Goal: Information Seeking & Learning: Learn about a topic

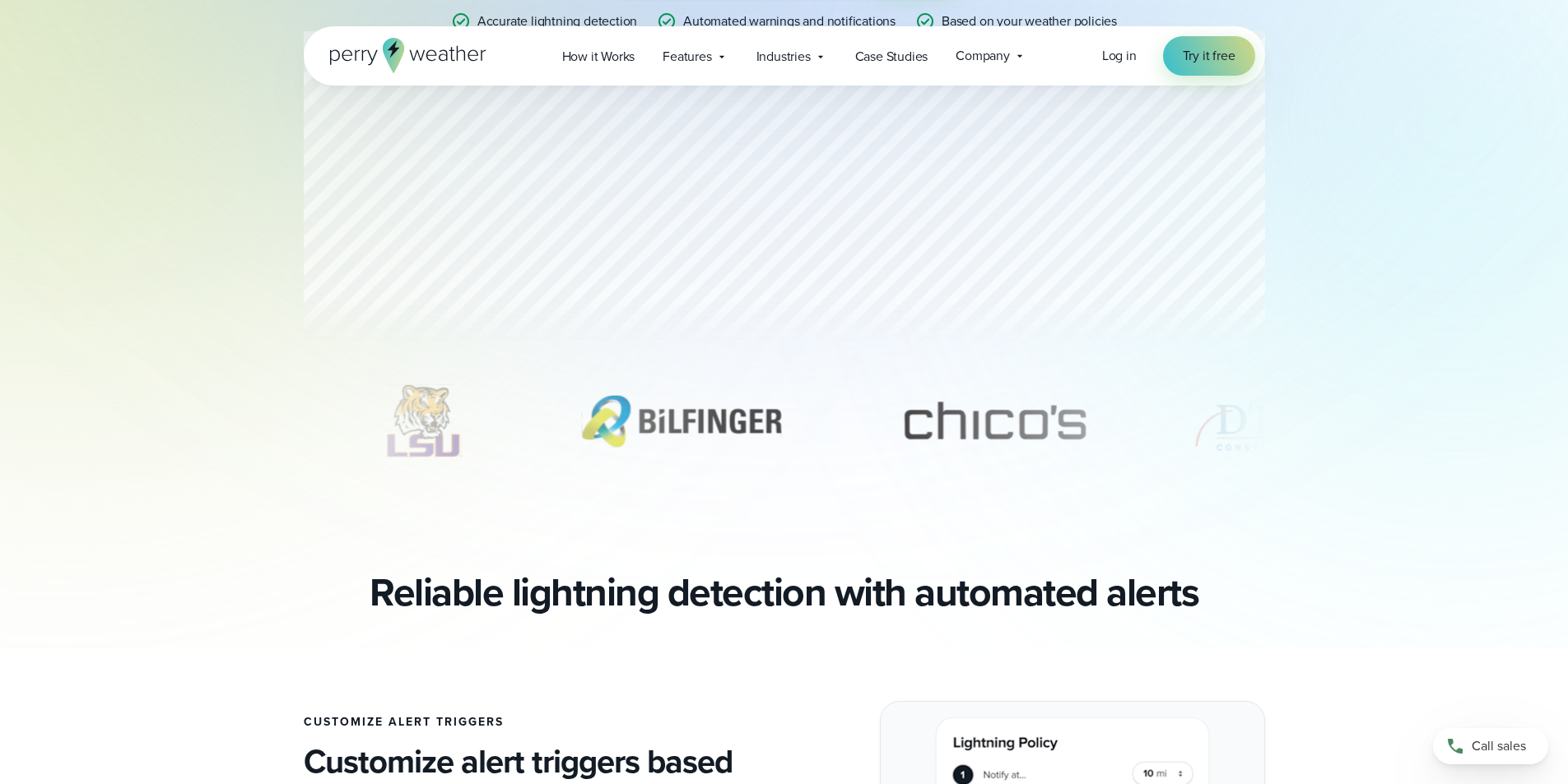
scroll to position [411, 0]
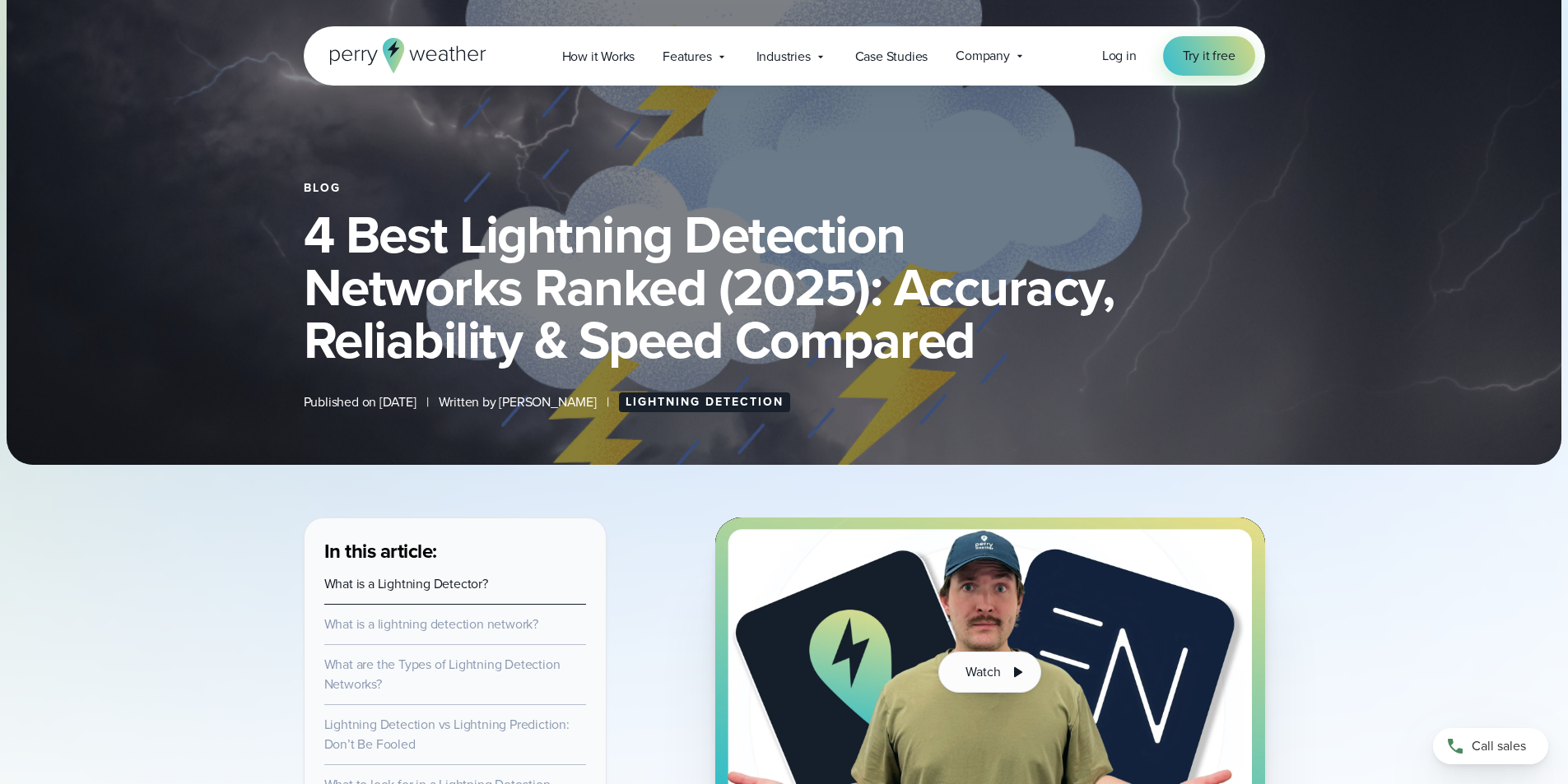
scroll to position [246, 0]
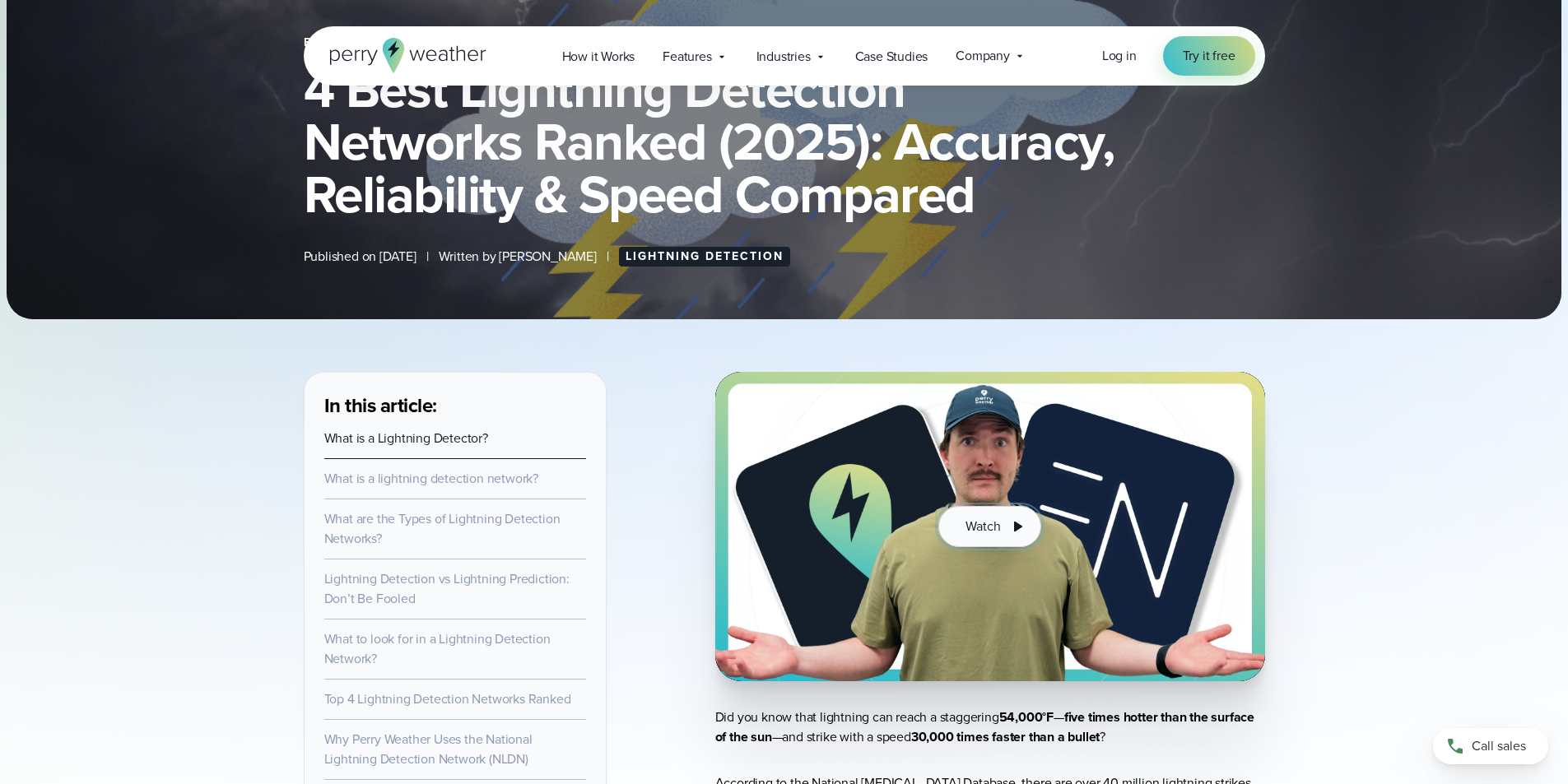
click at [989, 526] on span "Watch" at bounding box center [983, 527] width 35 height 19
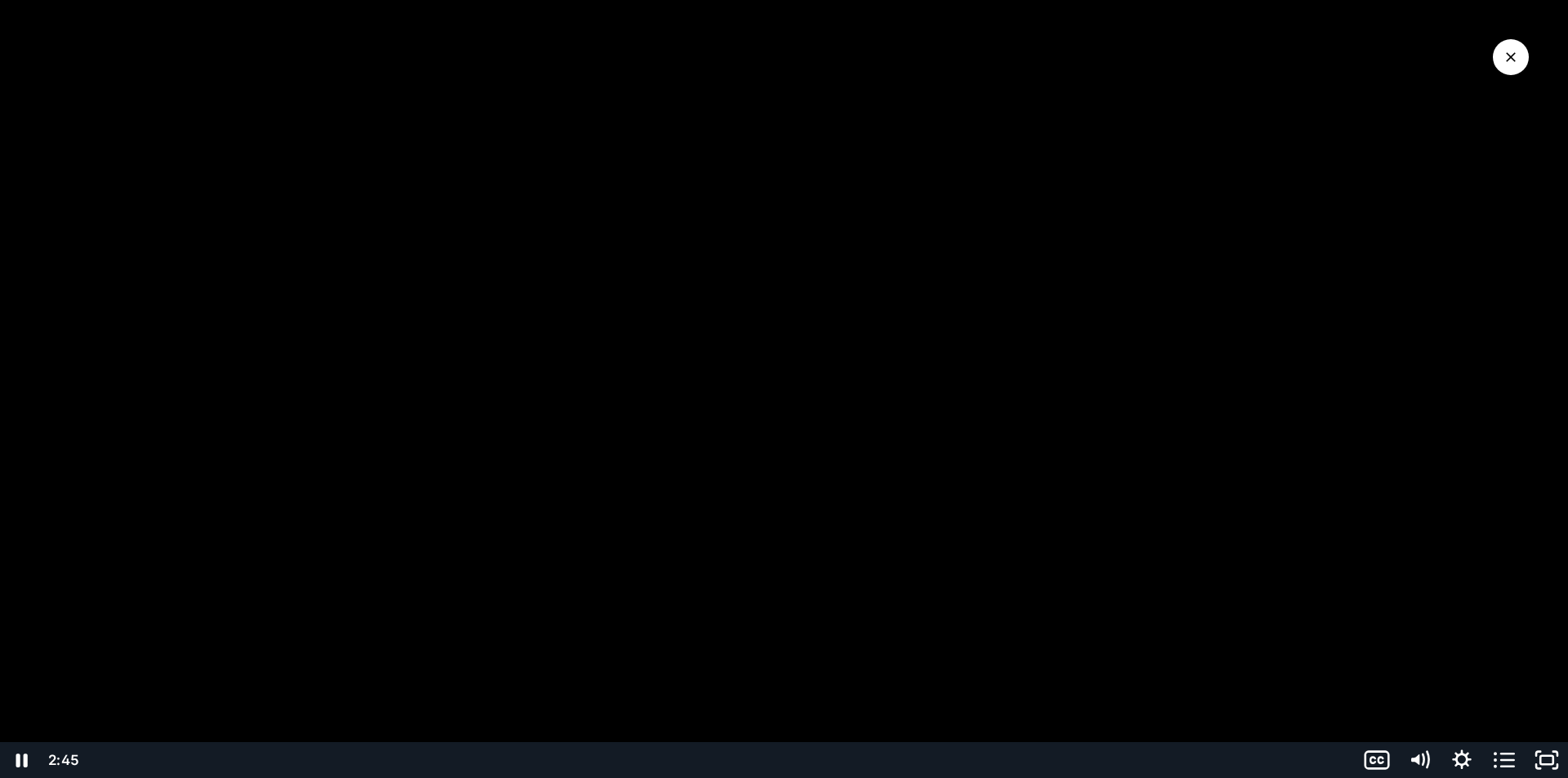
click at [790, 389] on div at bounding box center [784, 389] width 1568 height 778
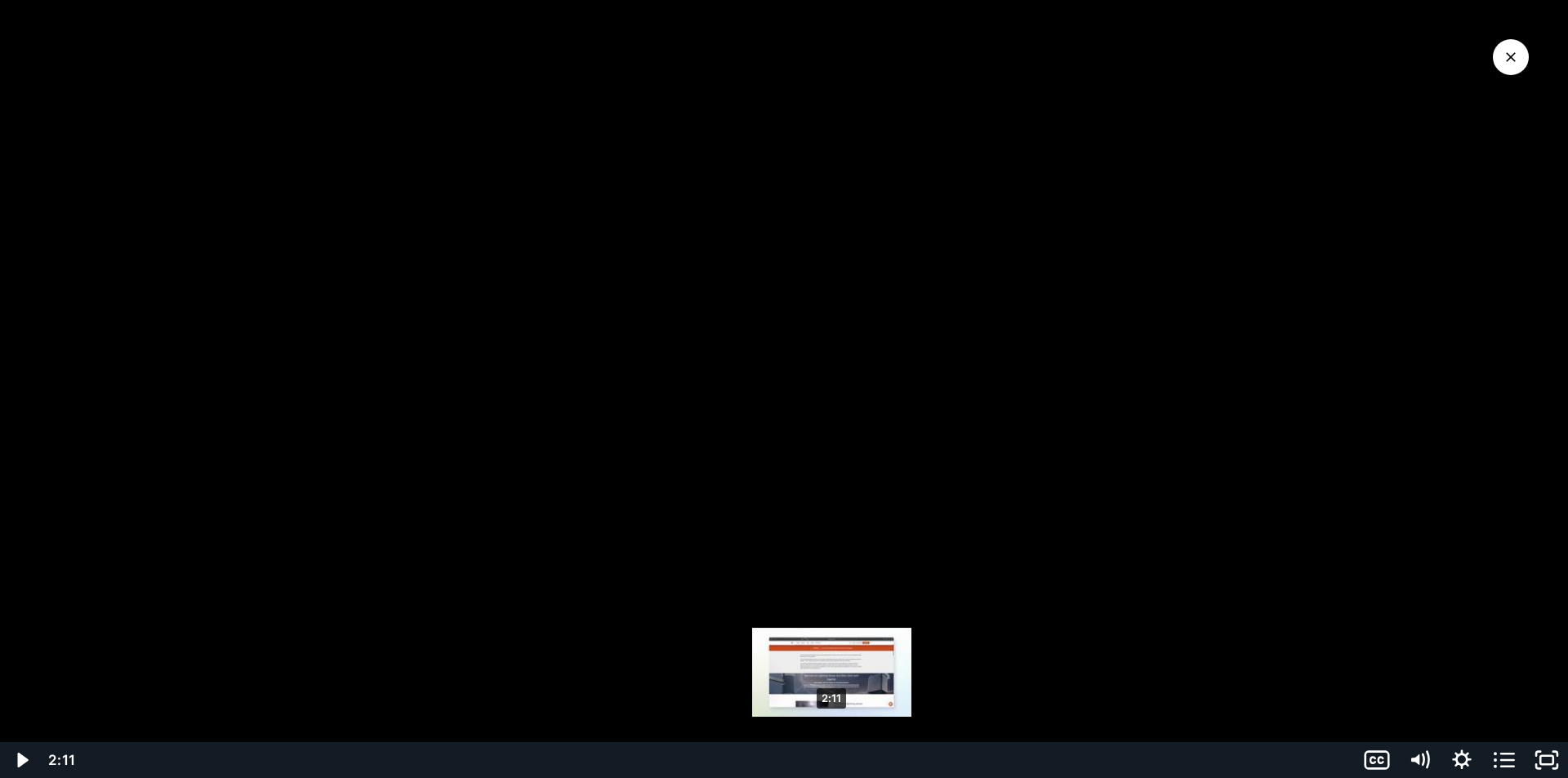
click at [832, 762] on div "2:11" at bounding box center [718, 760] width 1252 height 36
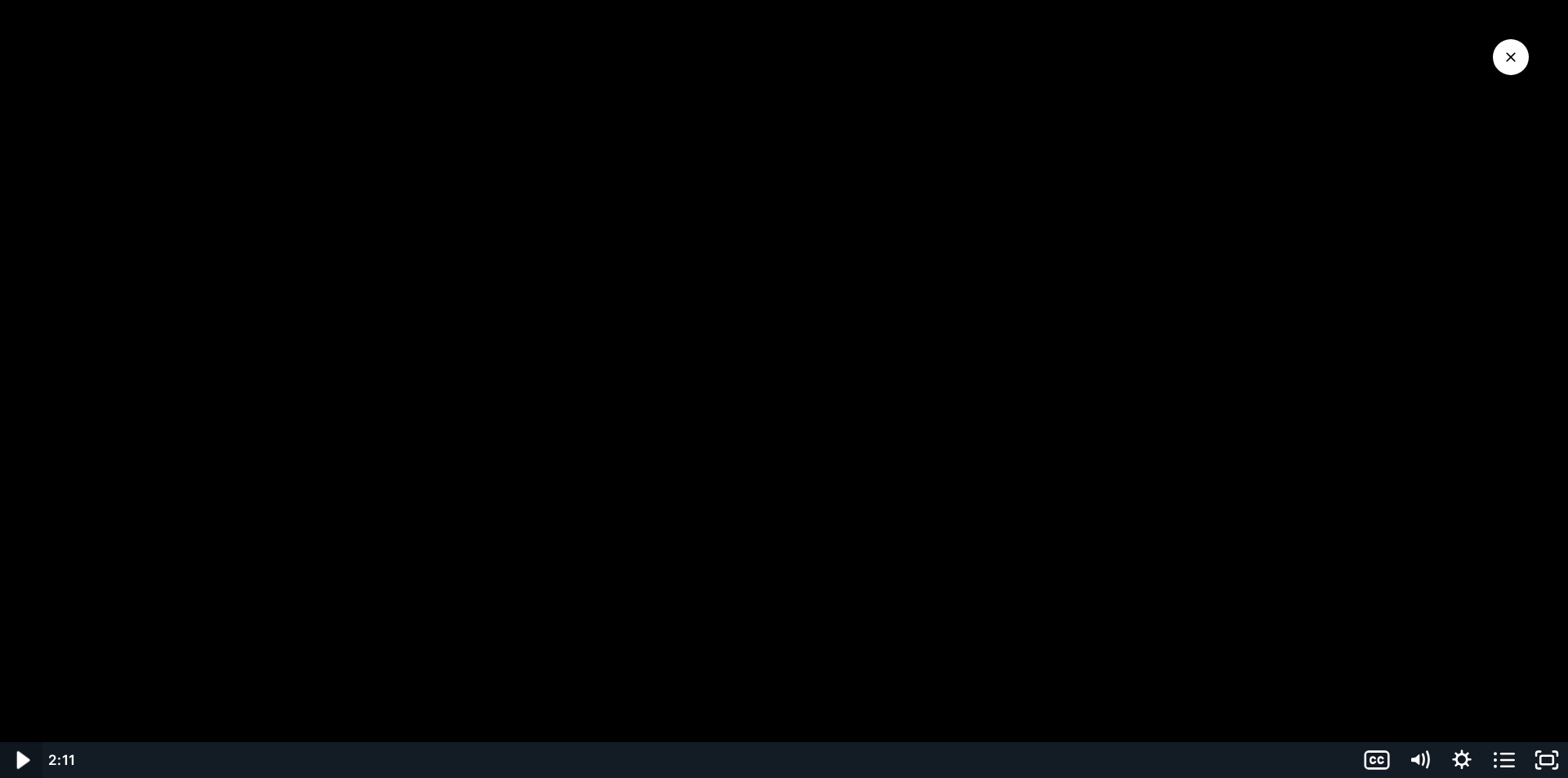
click at [22, 757] on icon "Play Video" at bounding box center [24, 760] width 13 height 18
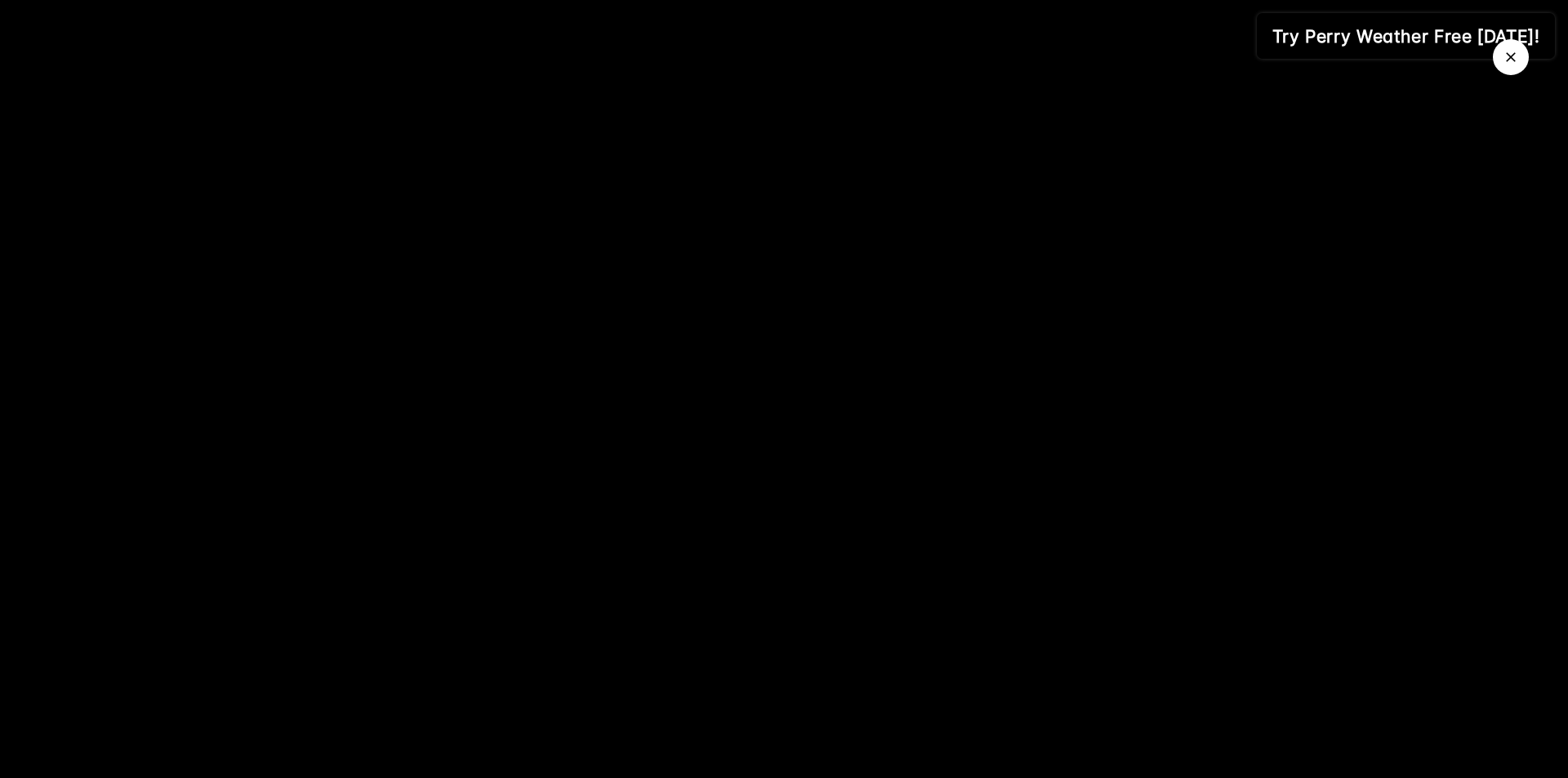
click at [1513, 59] on icon "Close Video" at bounding box center [1510, 57] width 10 height 10
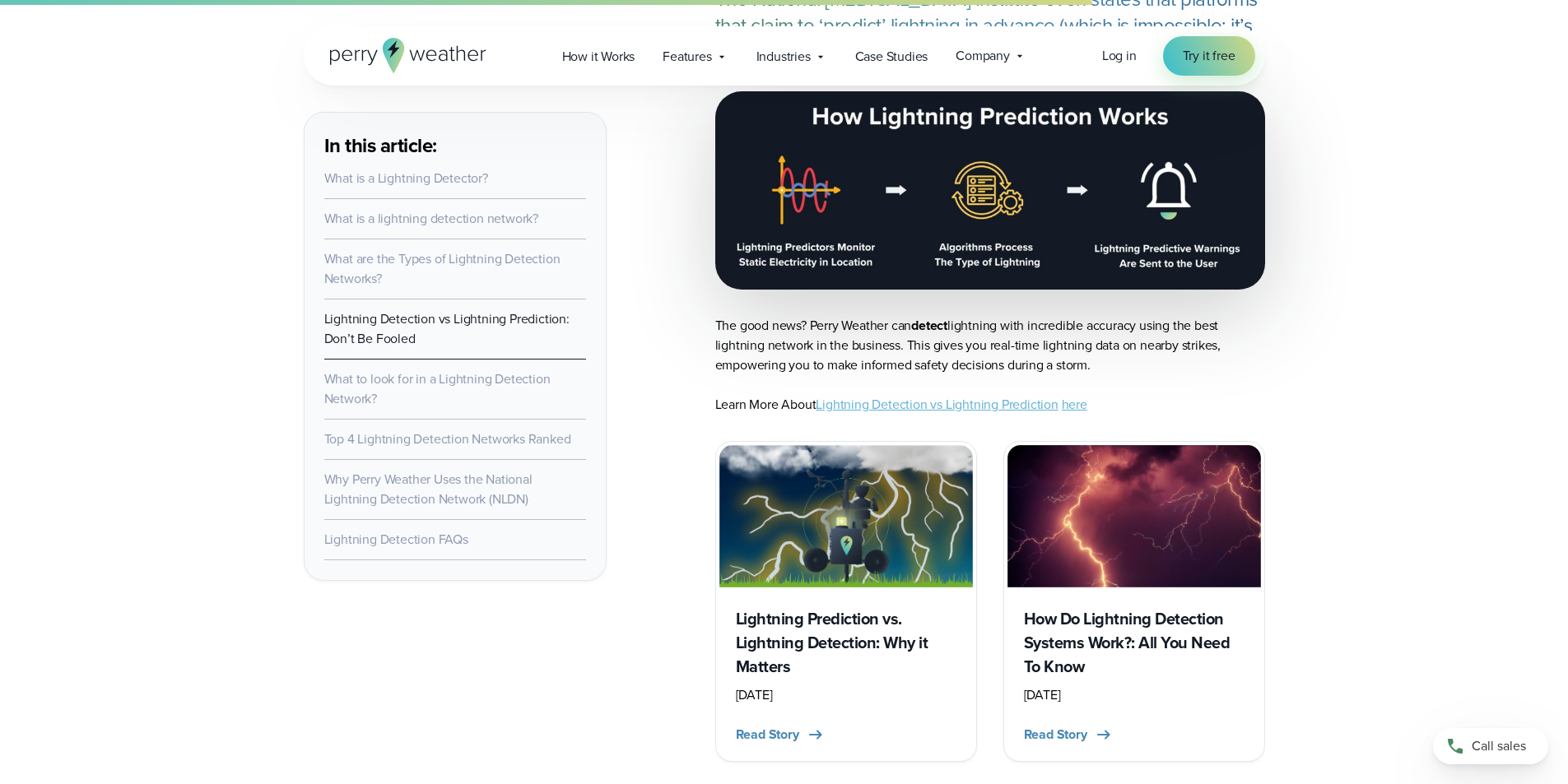
scroll to position [4856, 0]
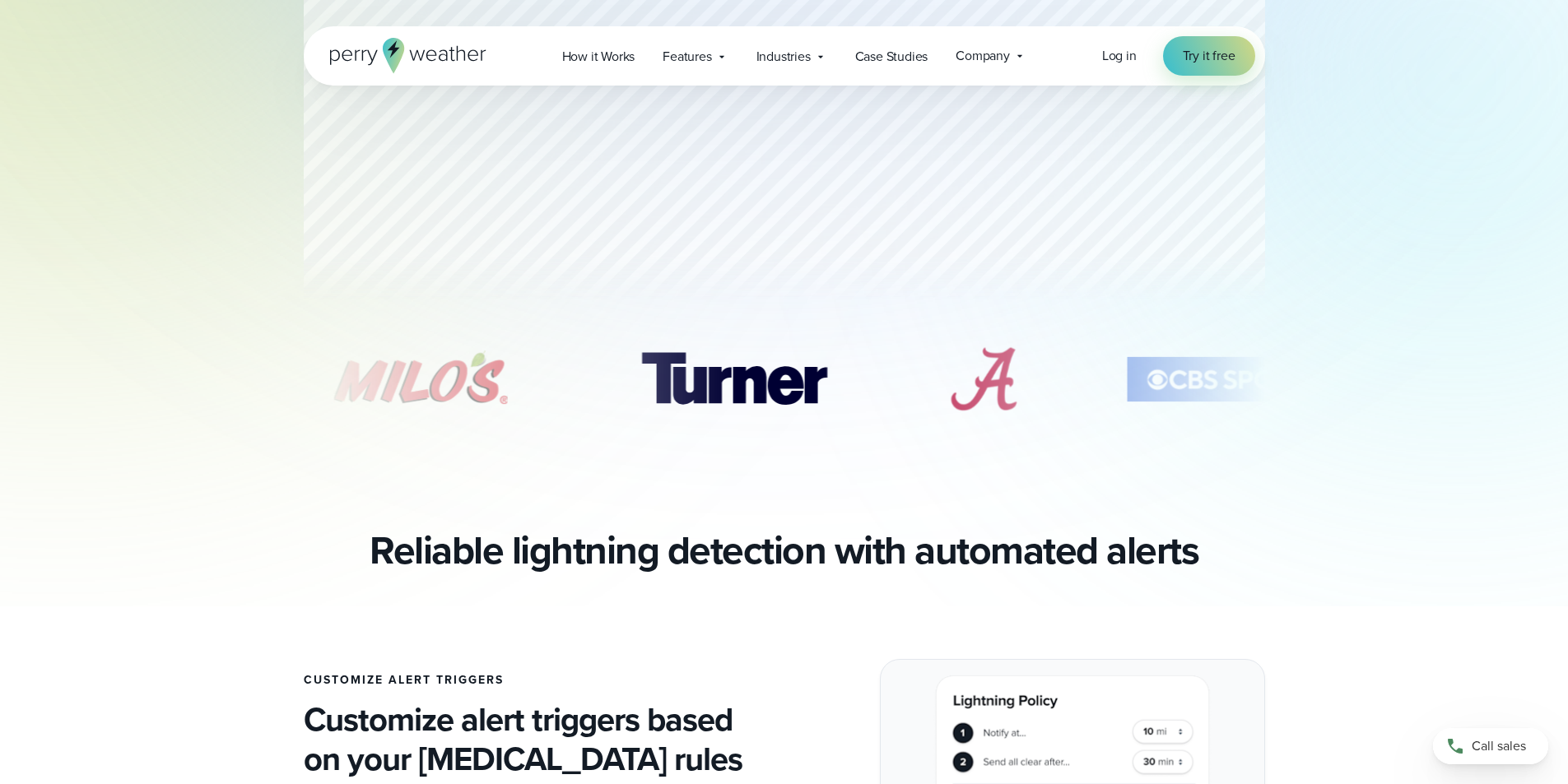
scroll to position [411, 0]
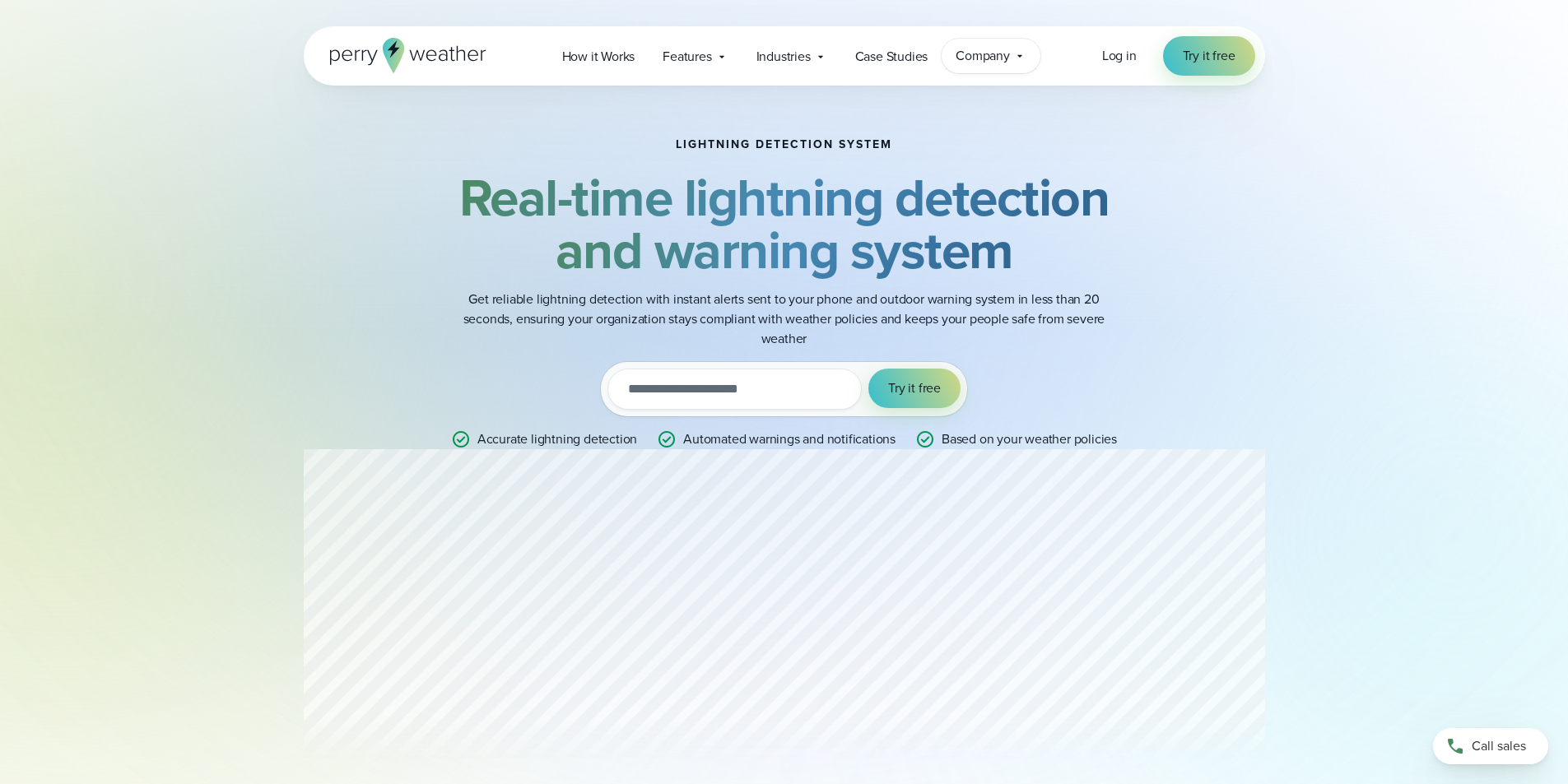
click at [976, 55] on span "Company" at bounding box center [983, 56] width 54 height 19
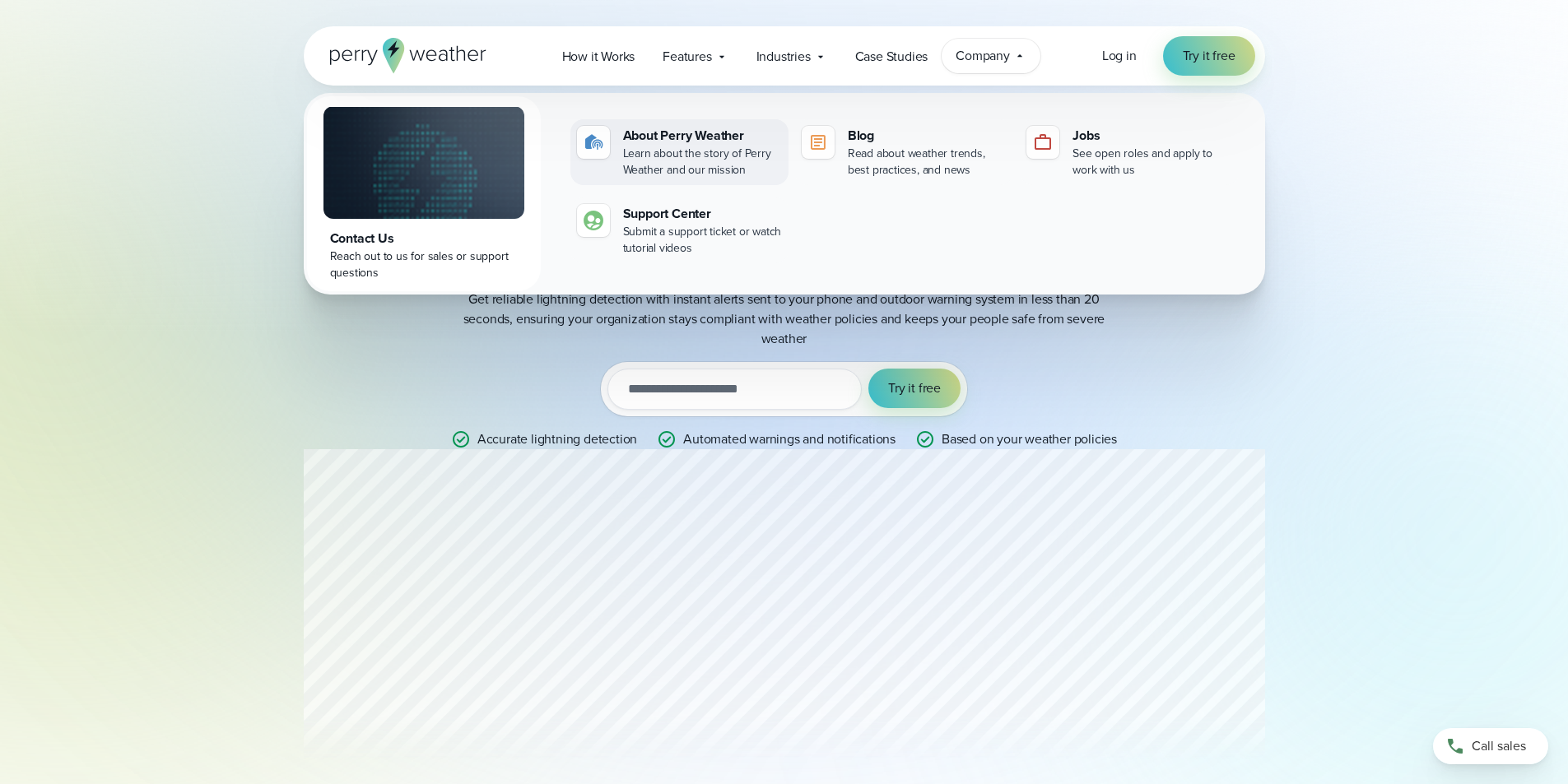
click at [663, 152] on div "Learn about the story of Perry Weather and our mission" at bounding box center [702, 162] width 159 height 33
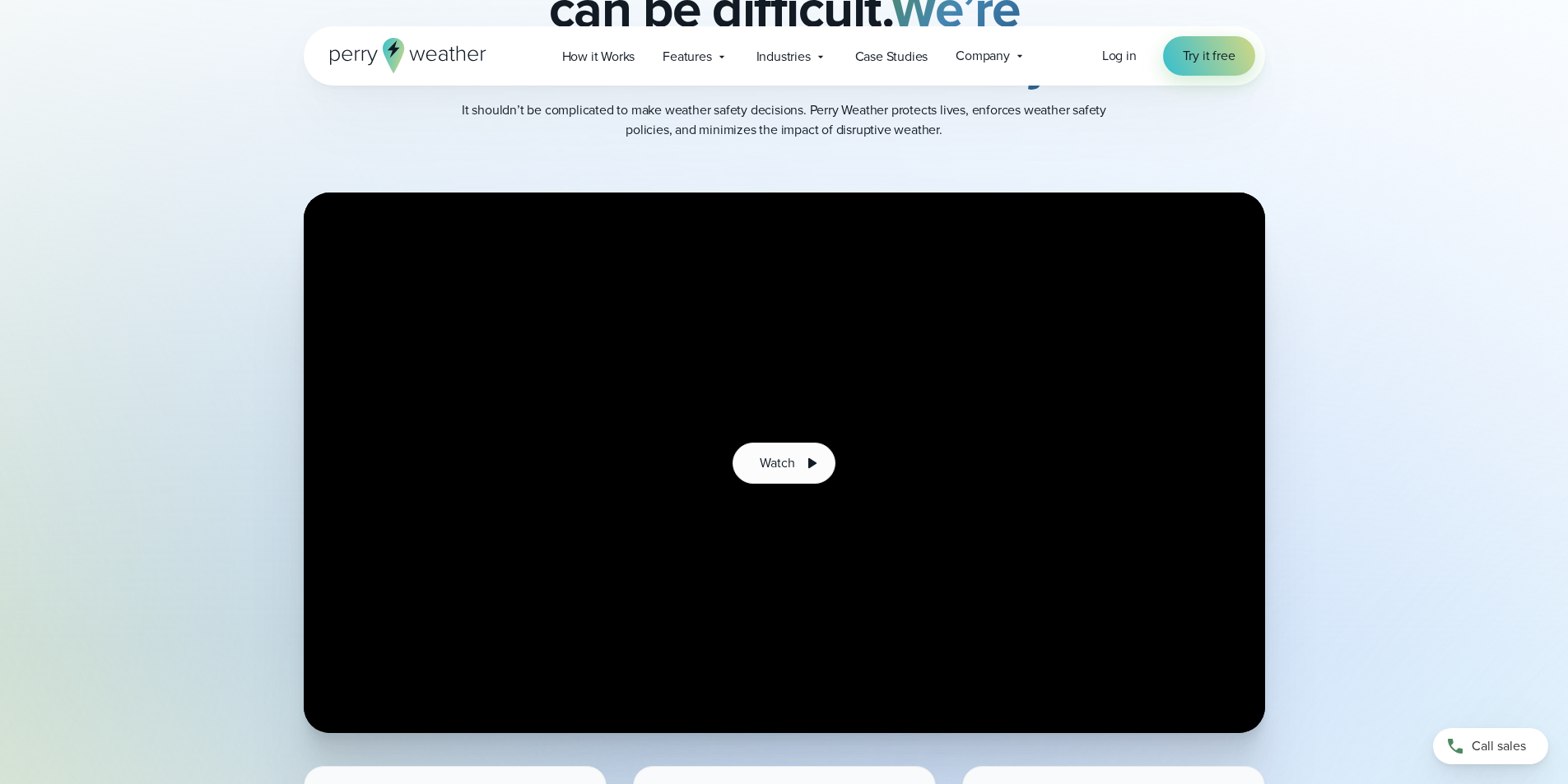
scroll to position [246, 0]
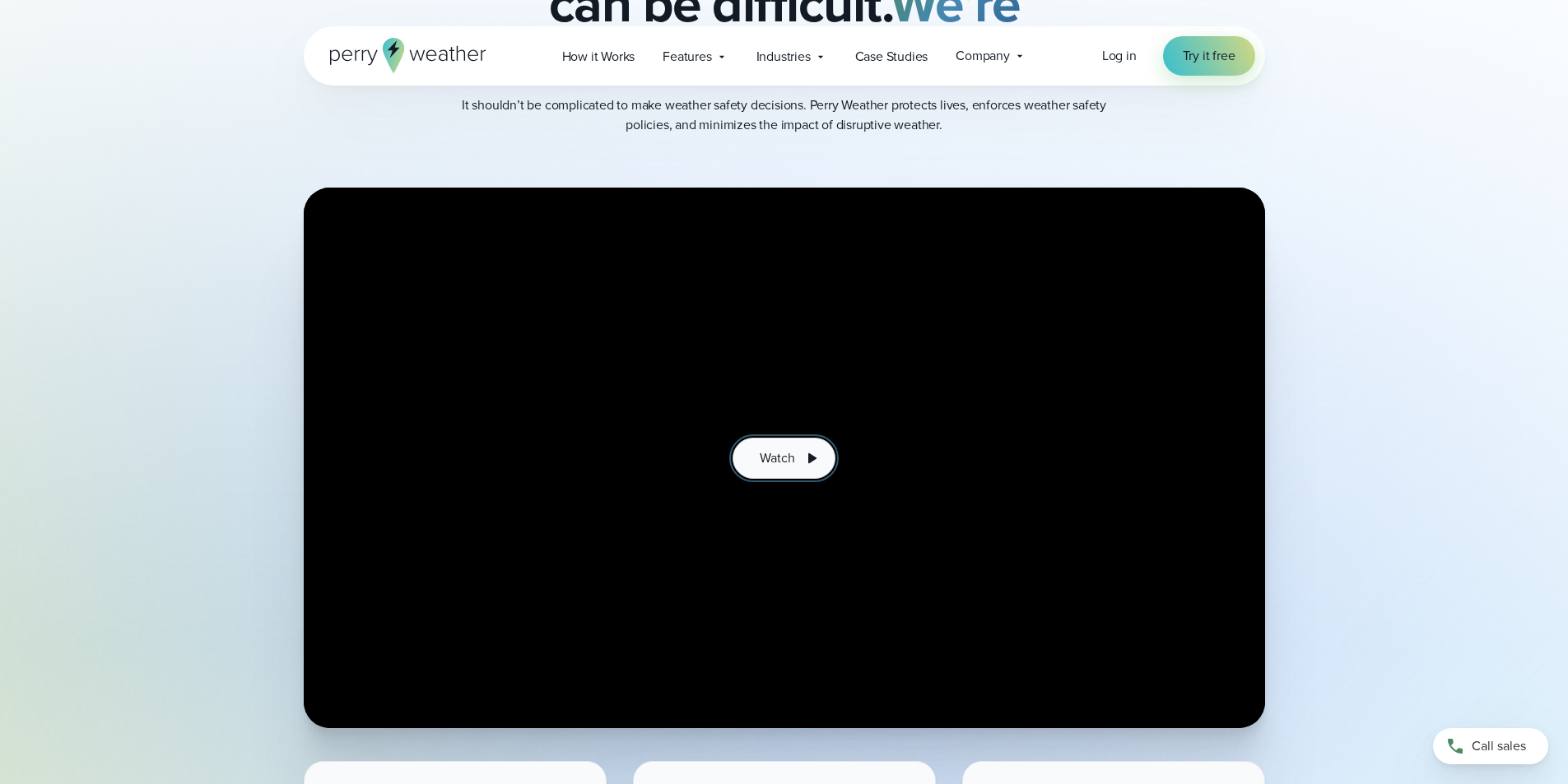
click at [800, 459] on button "Watch" at bounding box center [783, 458] width 102 height 41
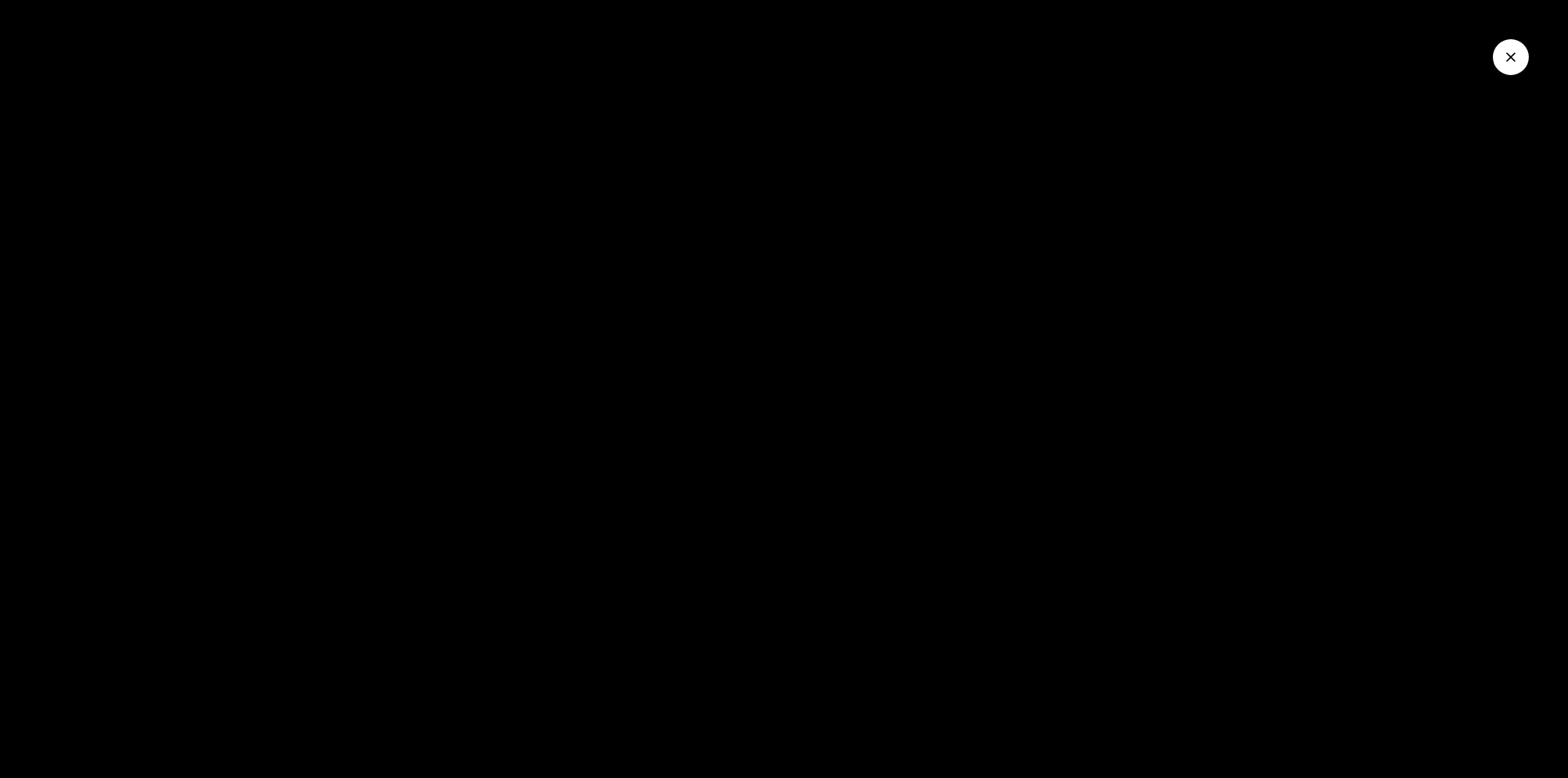
click at [1507, 58] on icon "Close Video" at bounding box center [1510, 57] width 16 height 16
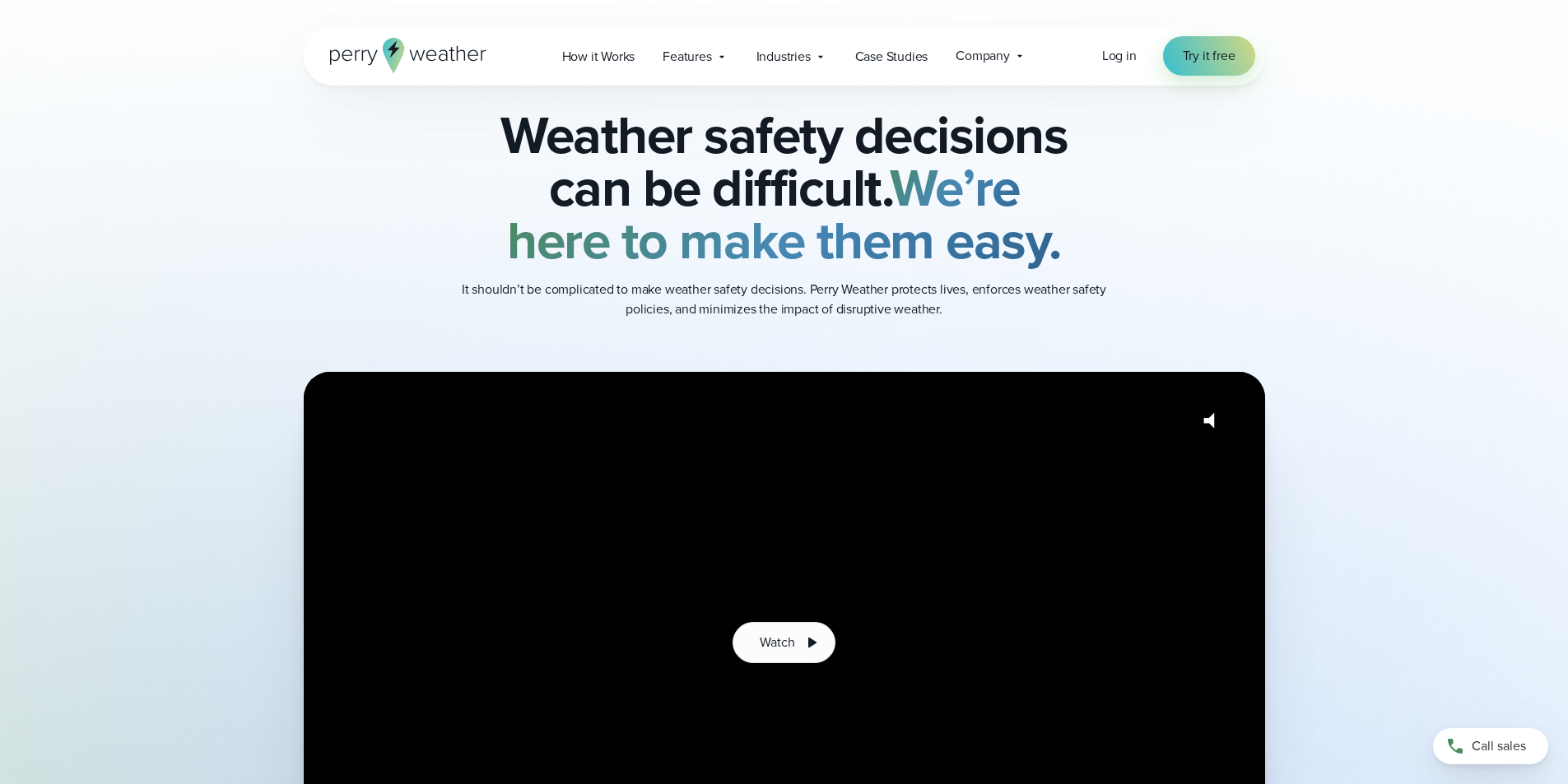
scroll to position [0, 0]
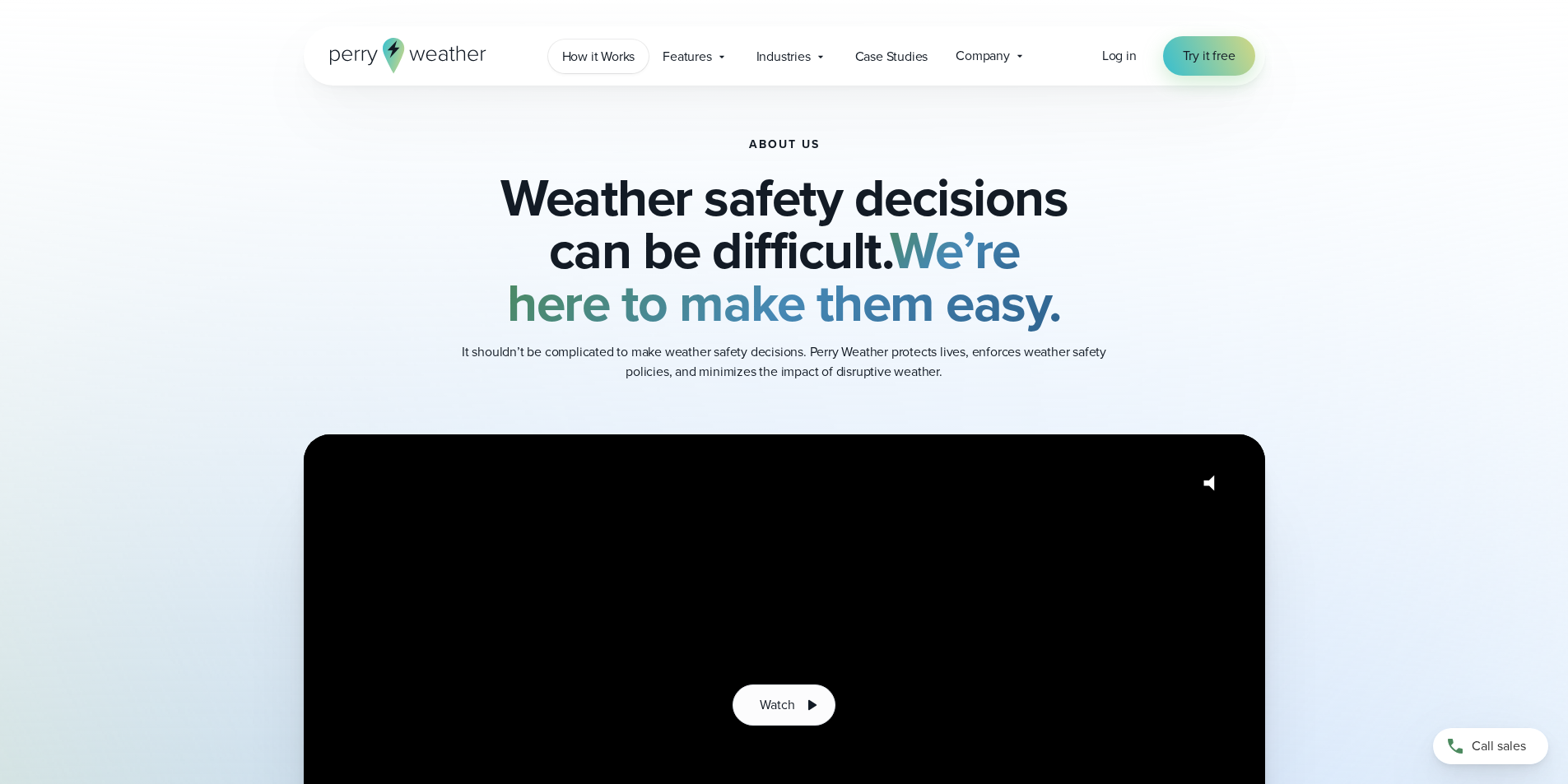
click at [612, 62] on span "How it Works" at bounding box center [599, 56] width 74 height 19
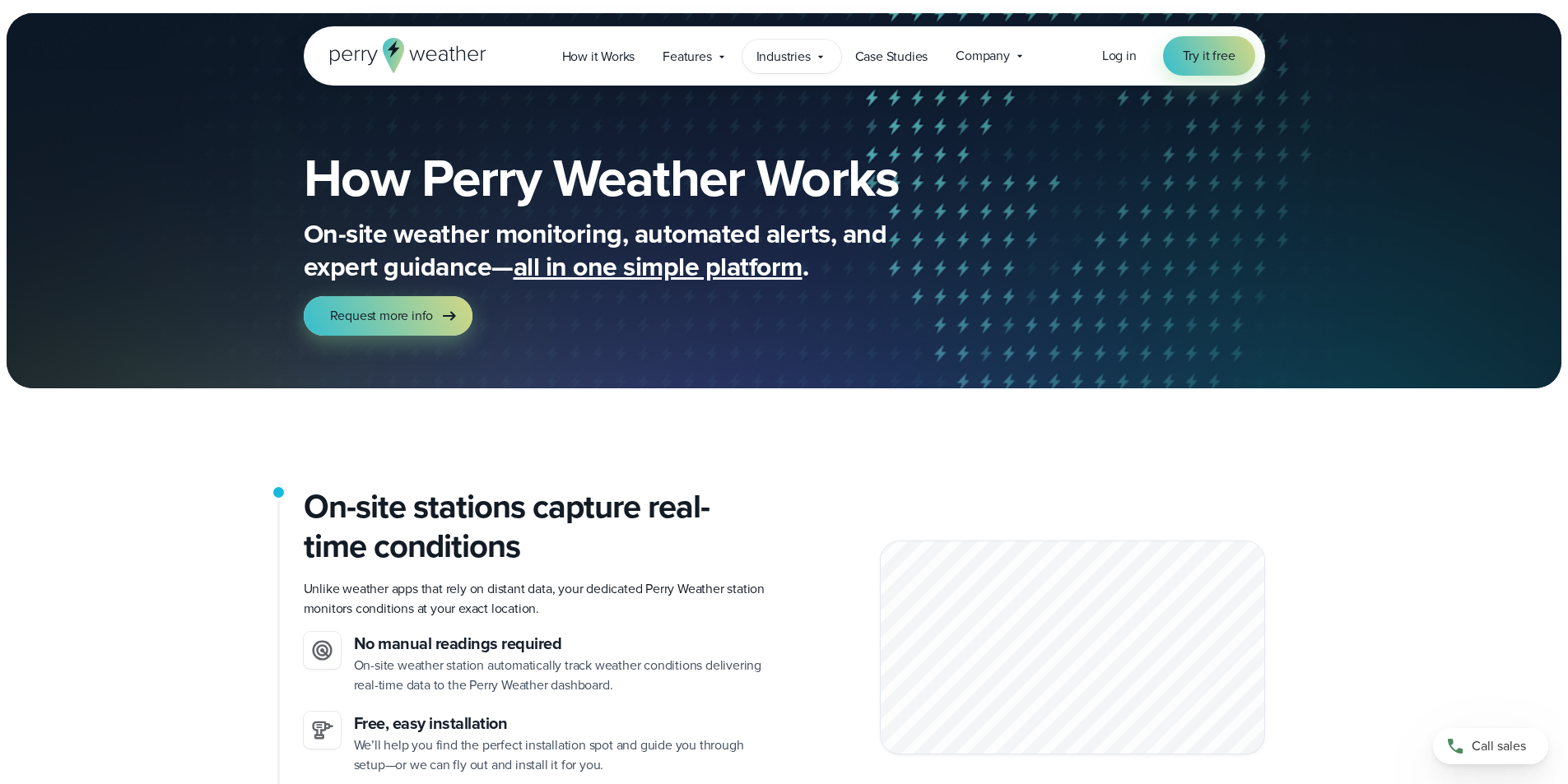
click at [788, 59] on span "Industries" at bounding box center [784, 56] width 54 height 19
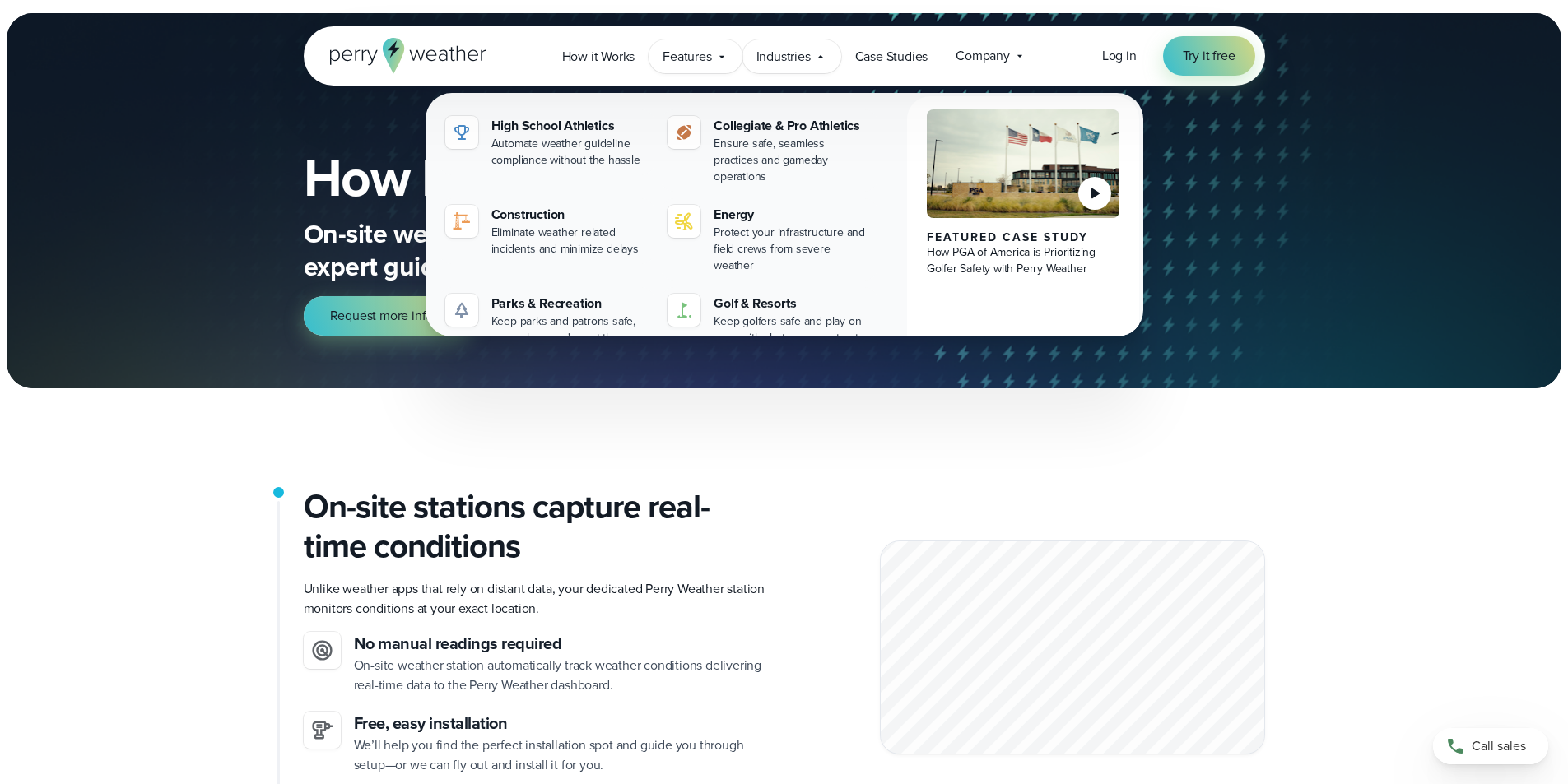
click at [708, 57] on span "Features" at bounding box center [687, 56] width 49 height 19
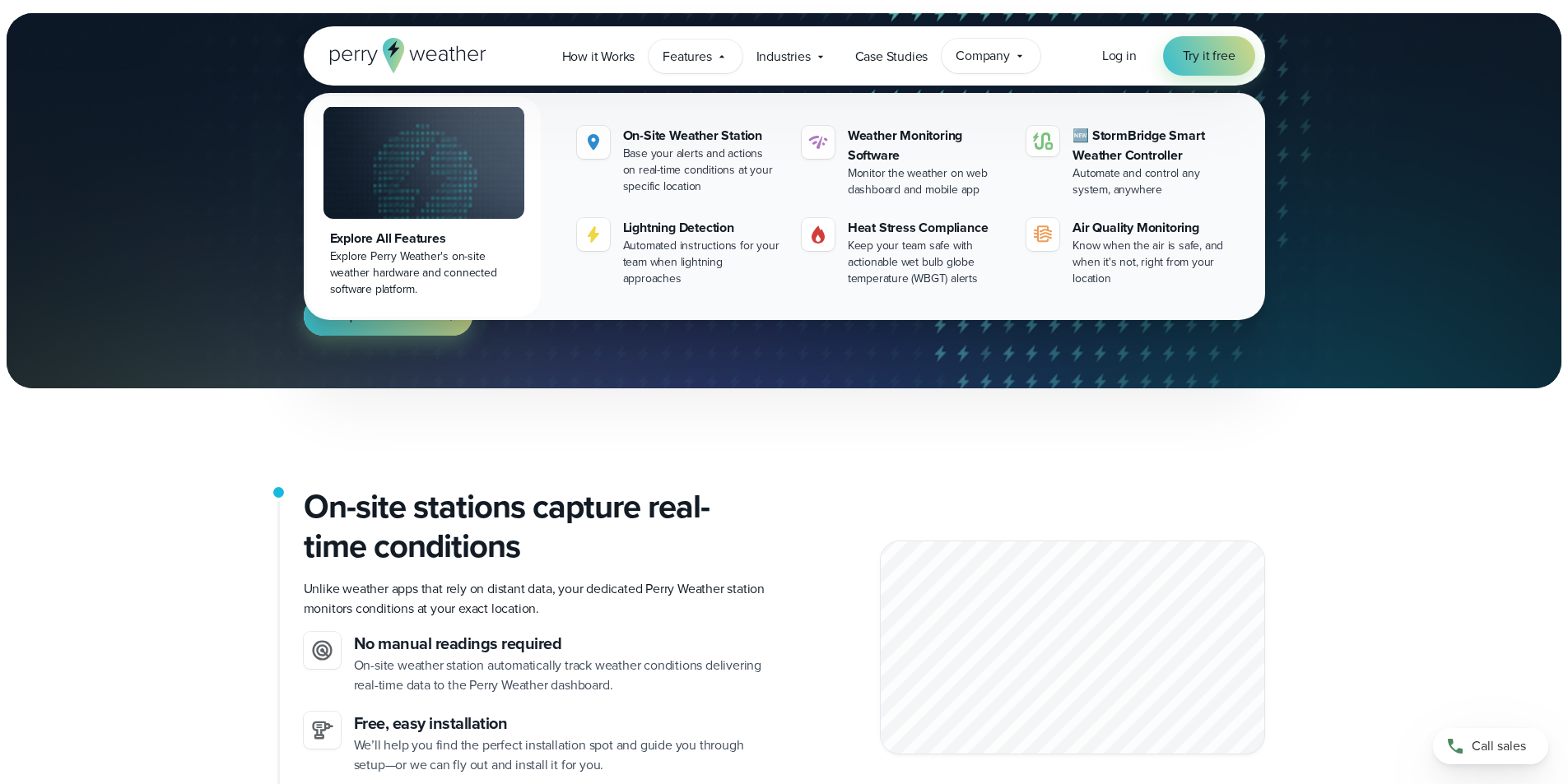
click at [980, 51] on span "Company" at bounding box center [983, 56] width 54 height 19
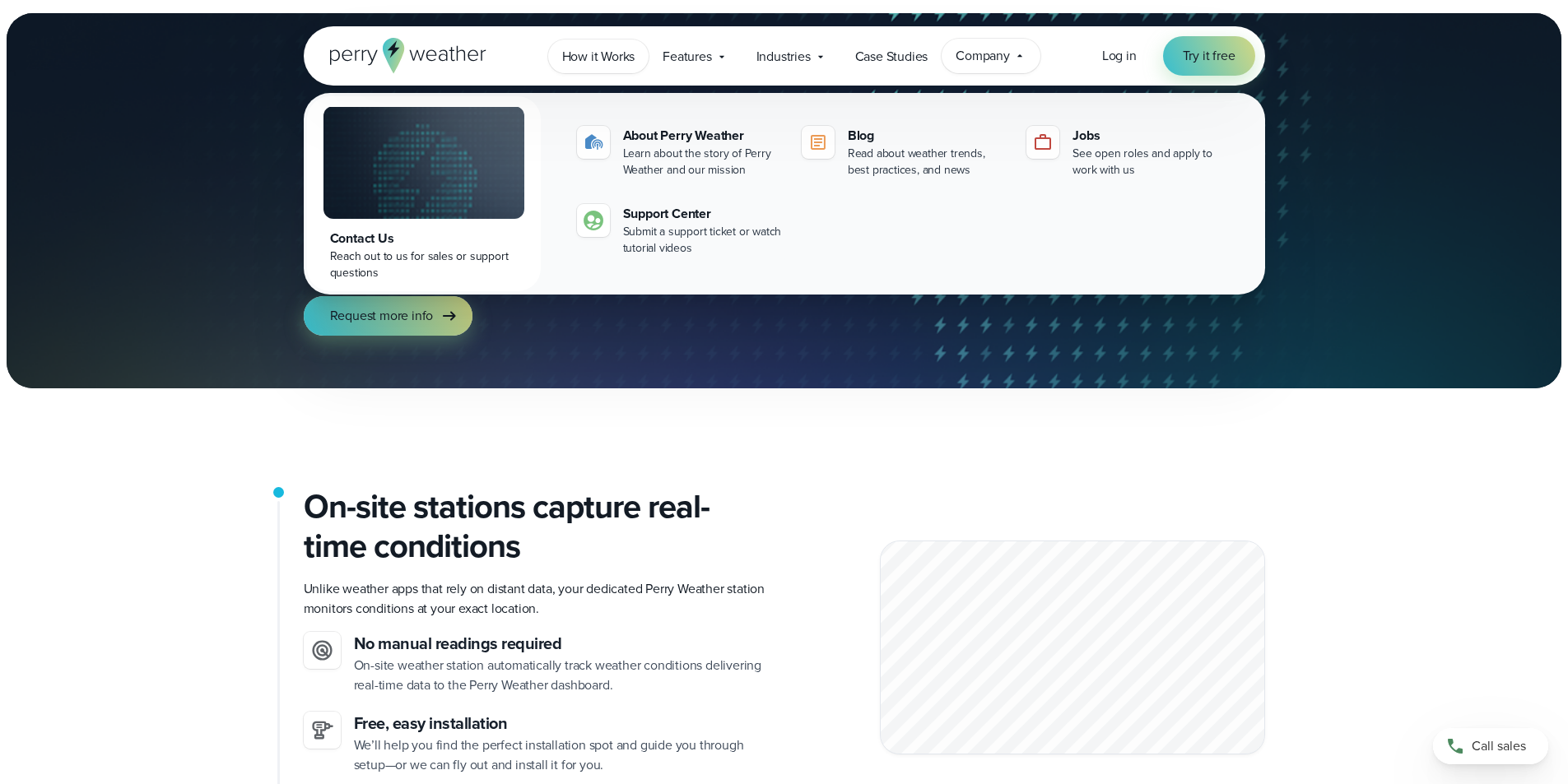
click at [602, 57] on span "How it Works" at bounding box center [599, 56] width 74 height 19
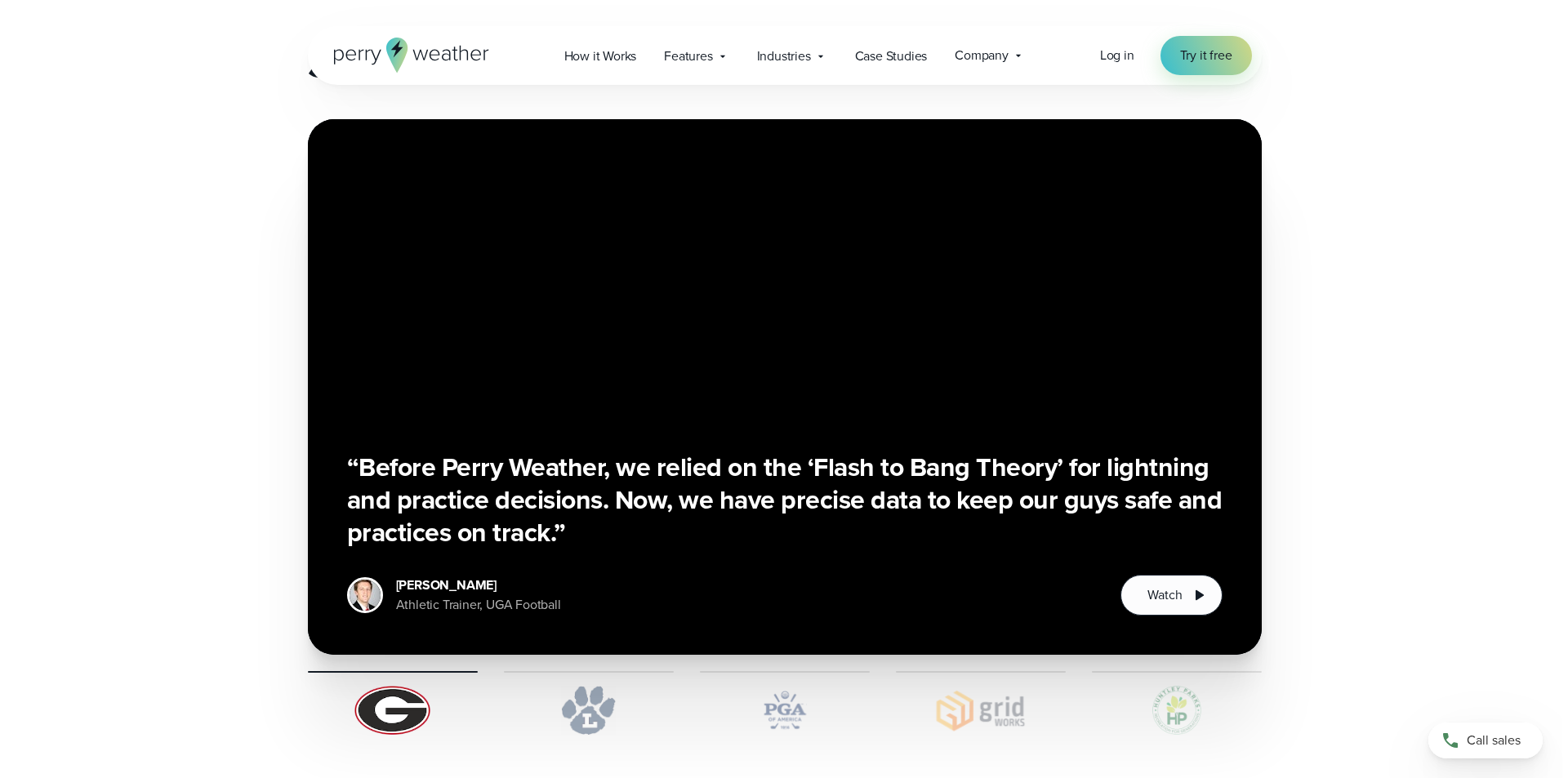
scroll to position [2859, 0]
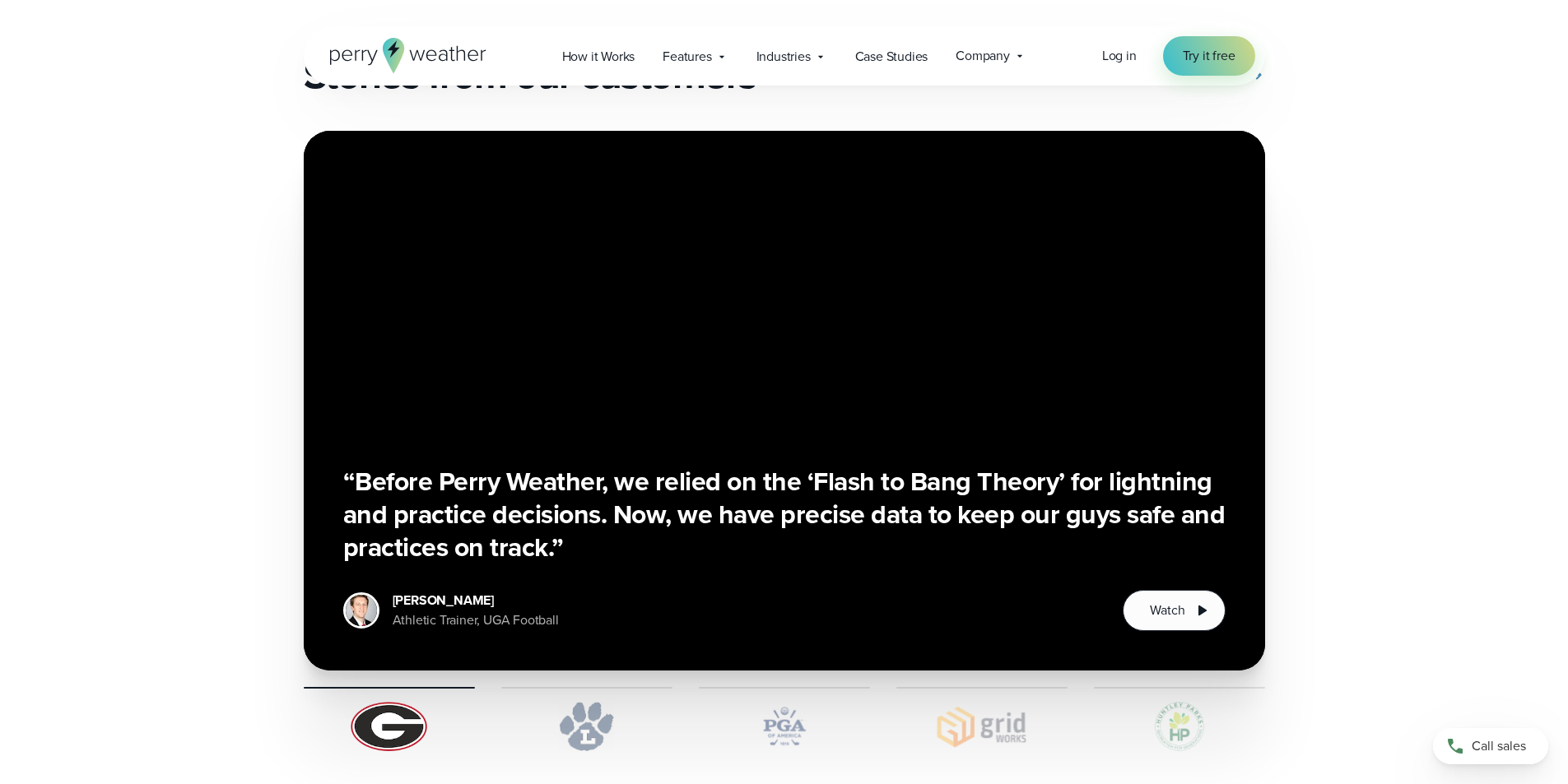
click at [747, 352] on div "“Before Perry Weather, we relied on the ‘Flash to Bang Theory’ for lightning an…" at bounding box center [784, 401] width 882 height 461
click at [1164, 601] on span "Watch" at bounding box center [1167, 610] width 35 height 19
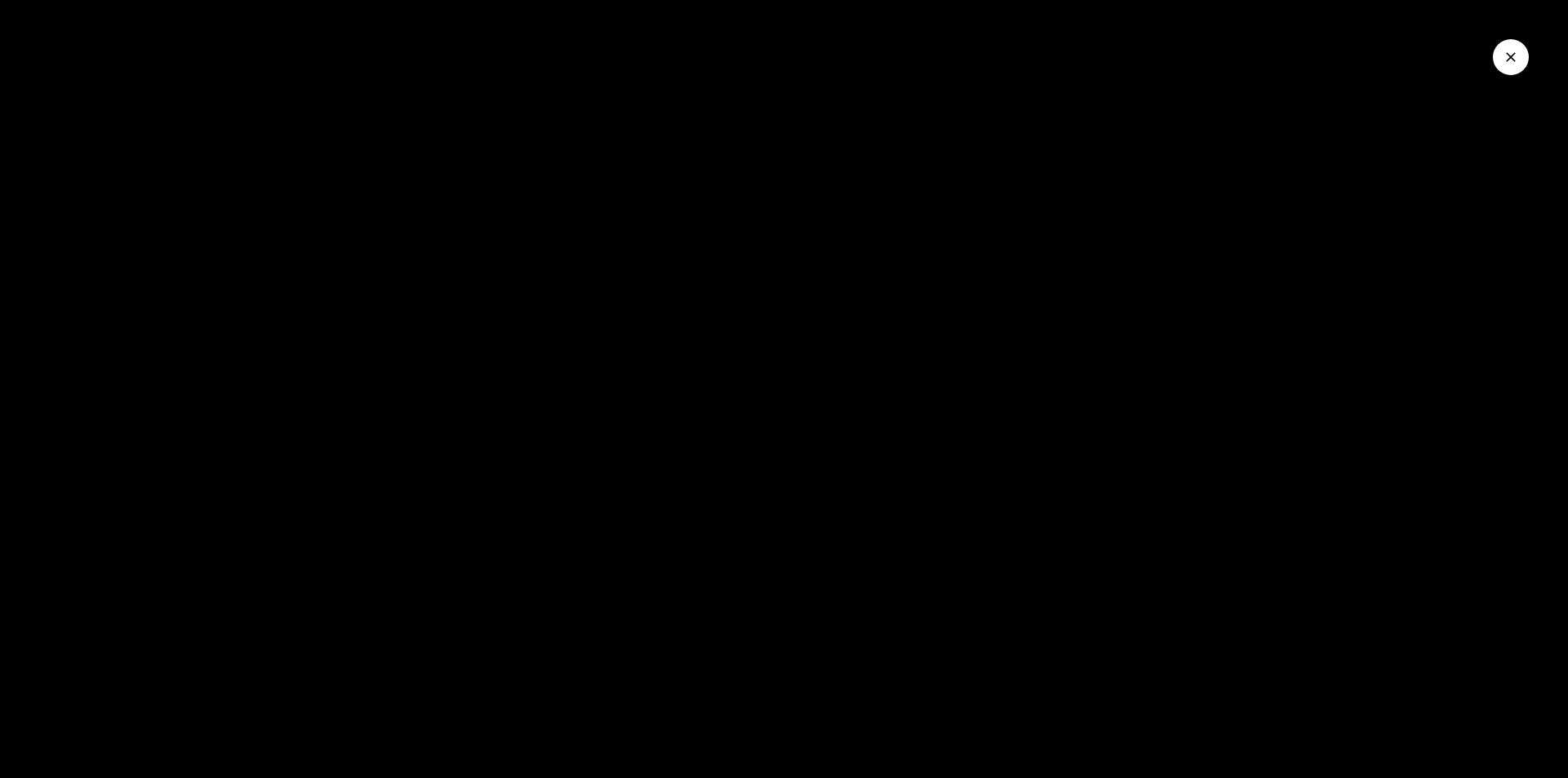
click at [1504, 60] on icon "Close Video" at bounding box center [1510, 57] width 16 height 16
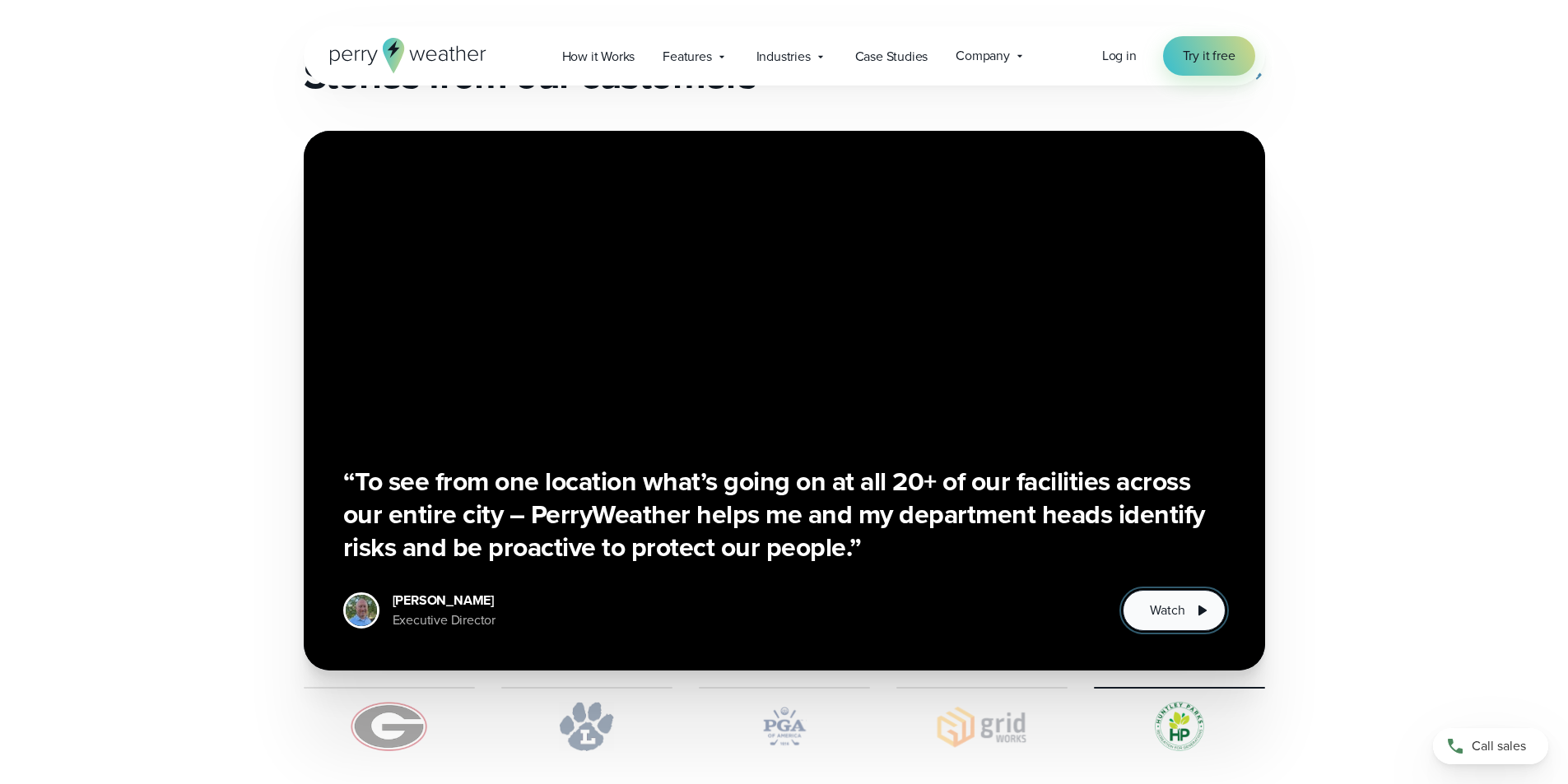
click at [1186, 590] on button "Watch" at bounding box center [1173, 610] width 102 height 41
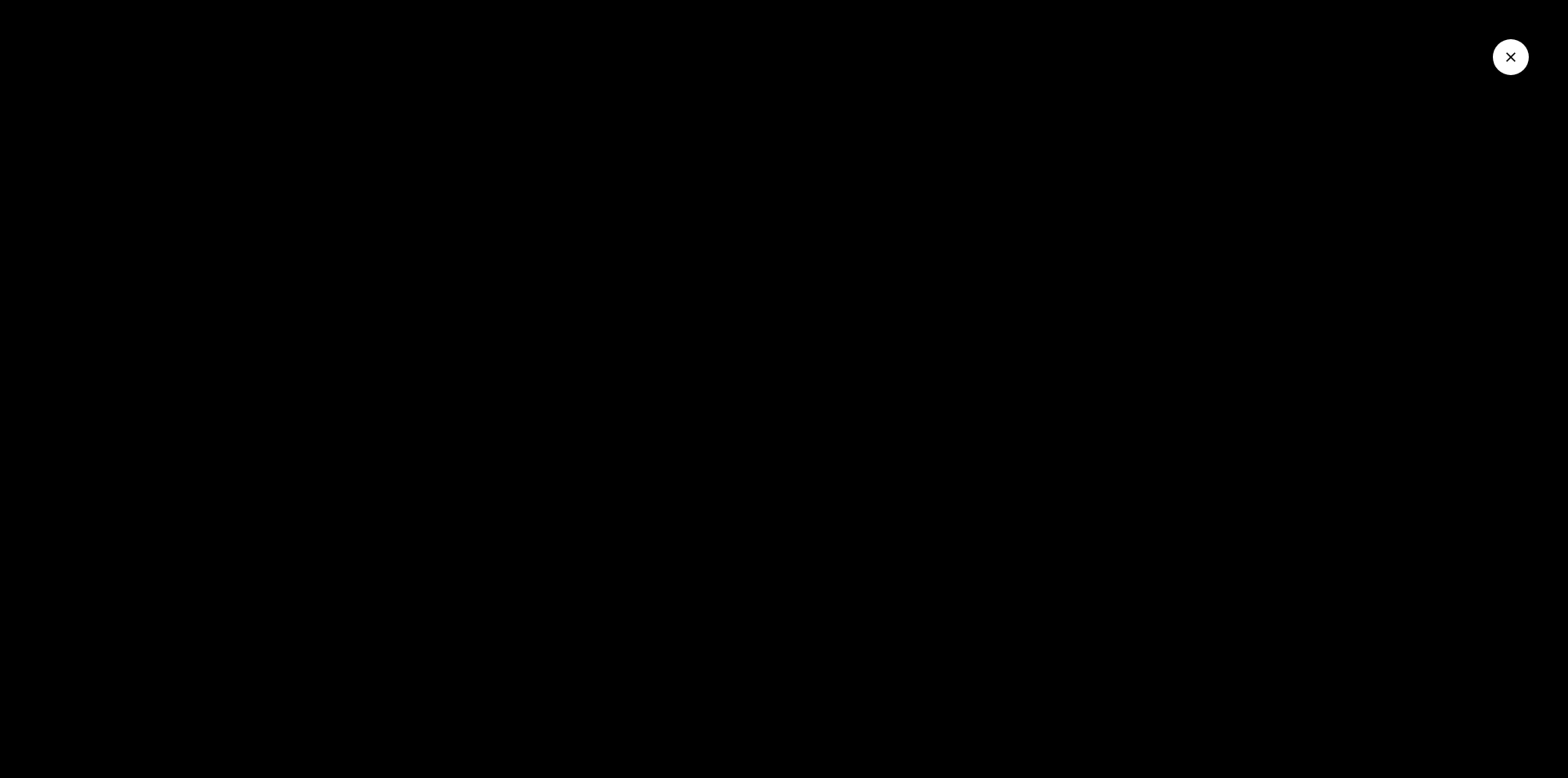
click at [722, 525] on div at bounding box center [784, 389] width 1568 height 778
click at [1511, 46] on button "Close Video" at bounding box center [1510, 57] width 36 height 36
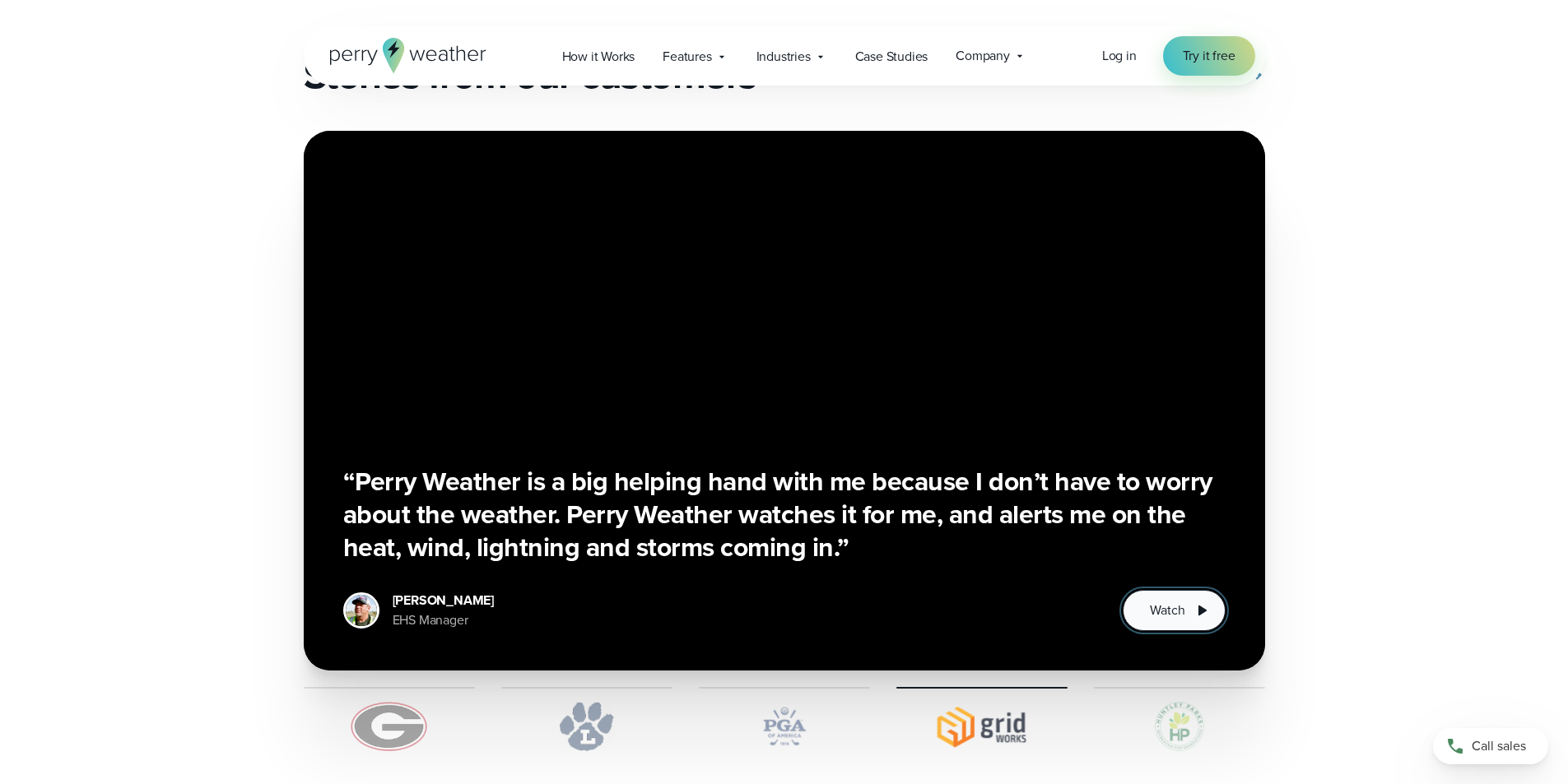
click at [1182, 601] on span "Watch" at bounding box center [1167, 610] width 35 height 19
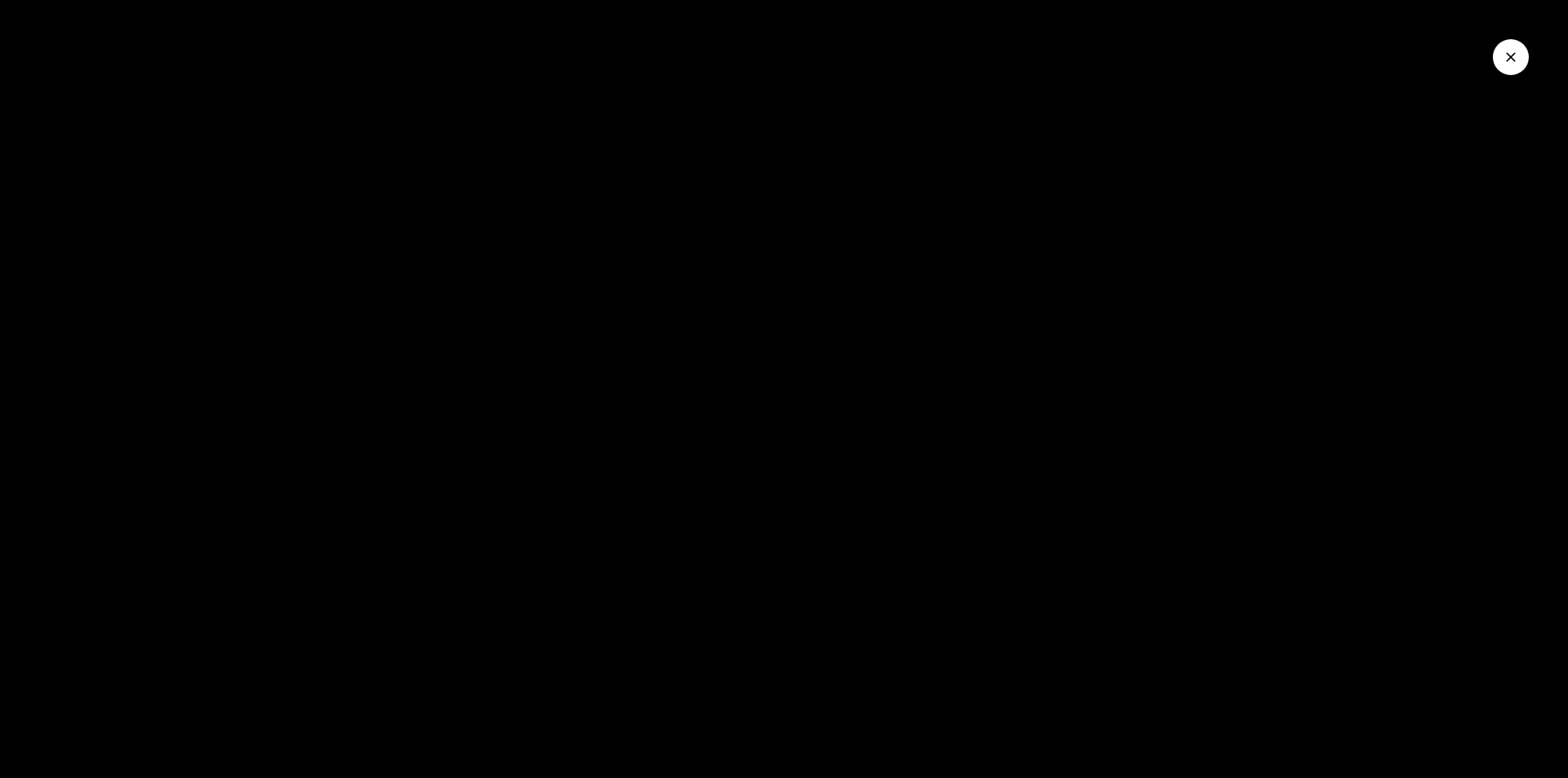
click at [1509, 64] on icon "Close Video" at bounding box center [1510, 57] width 16 height 16
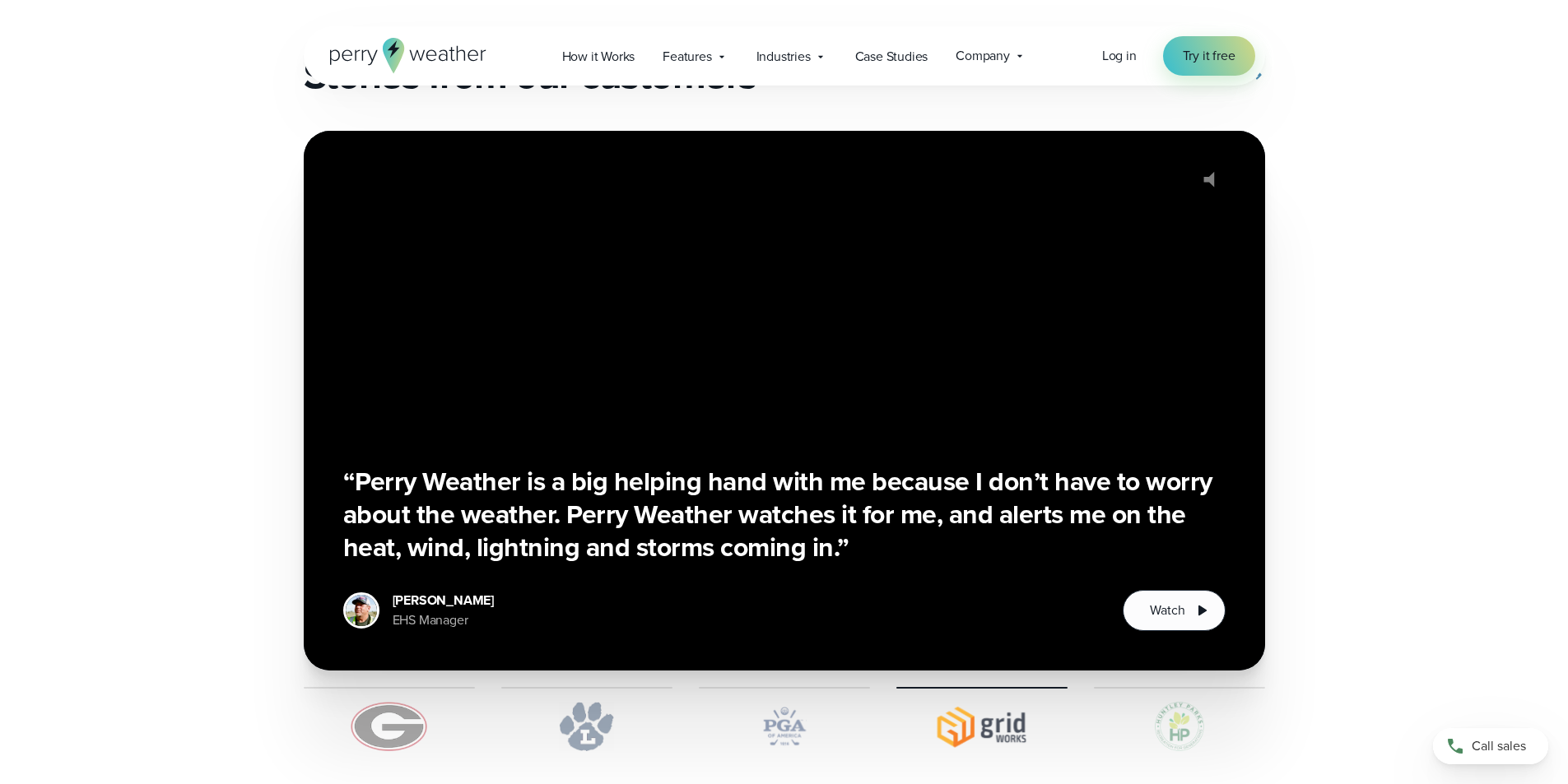
click at [588, 704] on img at bounding box center [587, 727] width 171 height 49
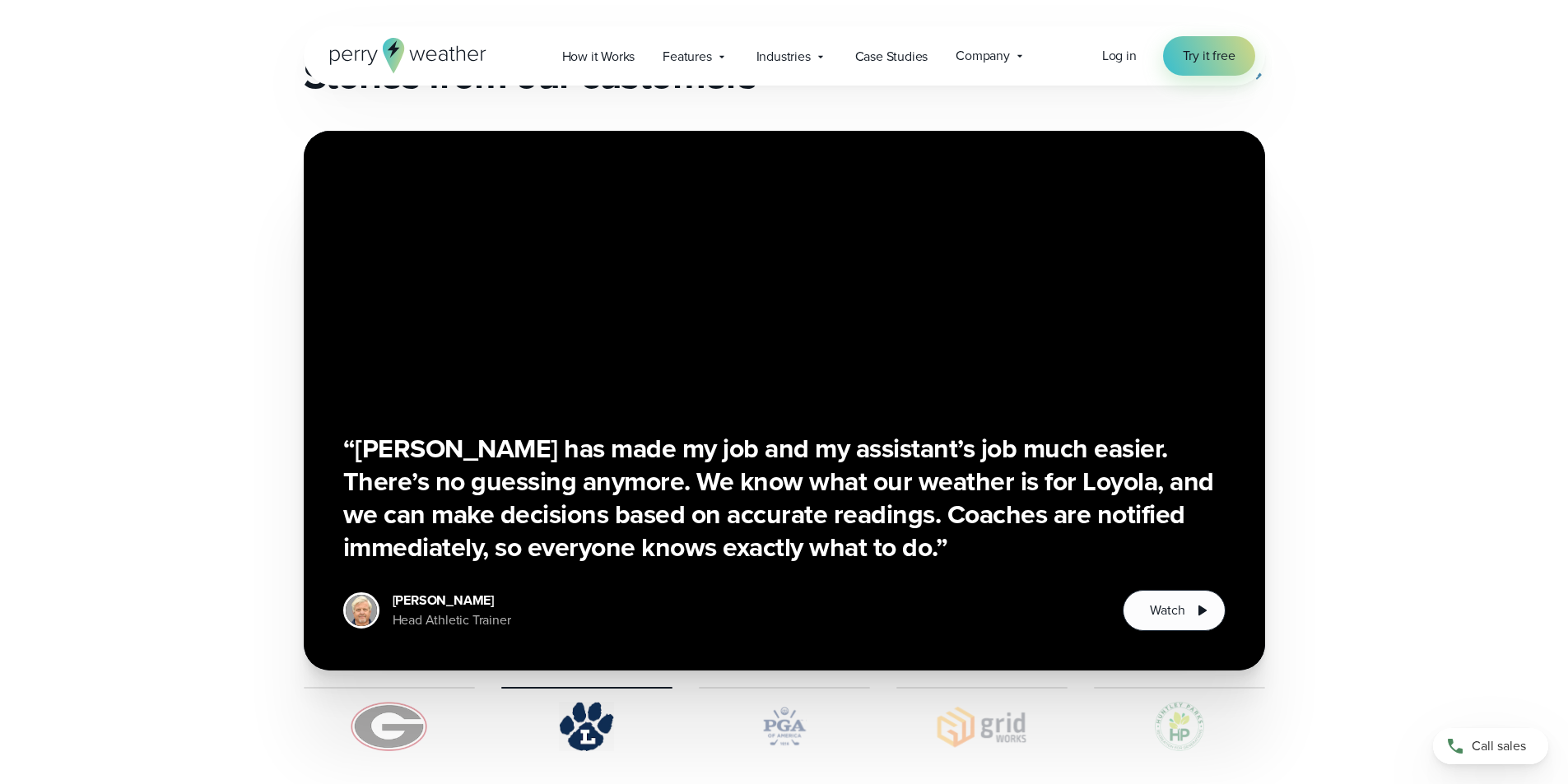
click at [586, 702] on img at bounding box center [587, 727] width 171 height 49
click at [1179, 601] on span "Watch" at bounding box center [1167, 610] width 35 height 19
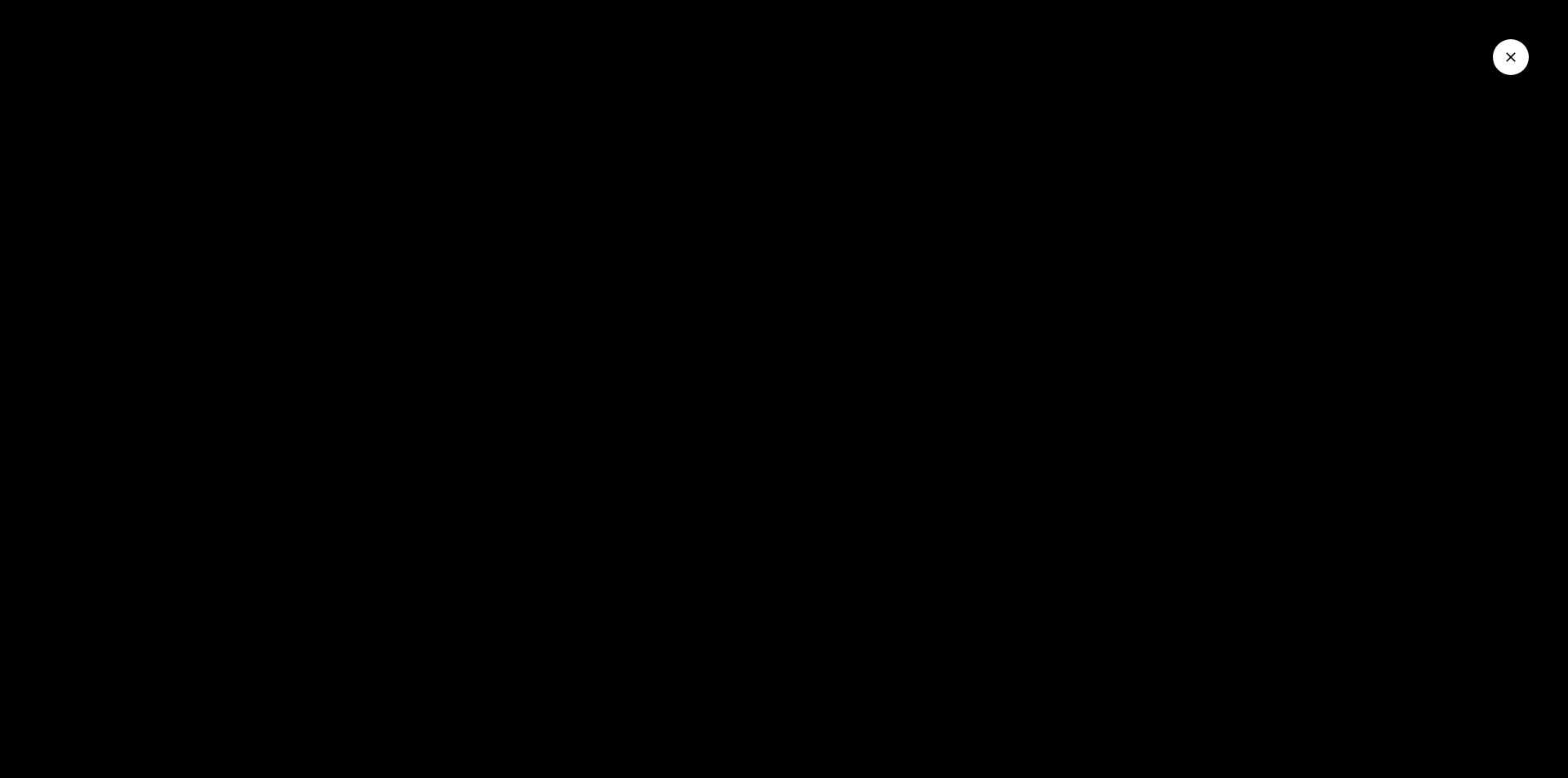
click at [740, 524] on div at bounding box center [784, 389] width 1568 height 778
click at [1508, 59] on icon "Close Video" at bounding box center [1510, 57] width 10 height 10
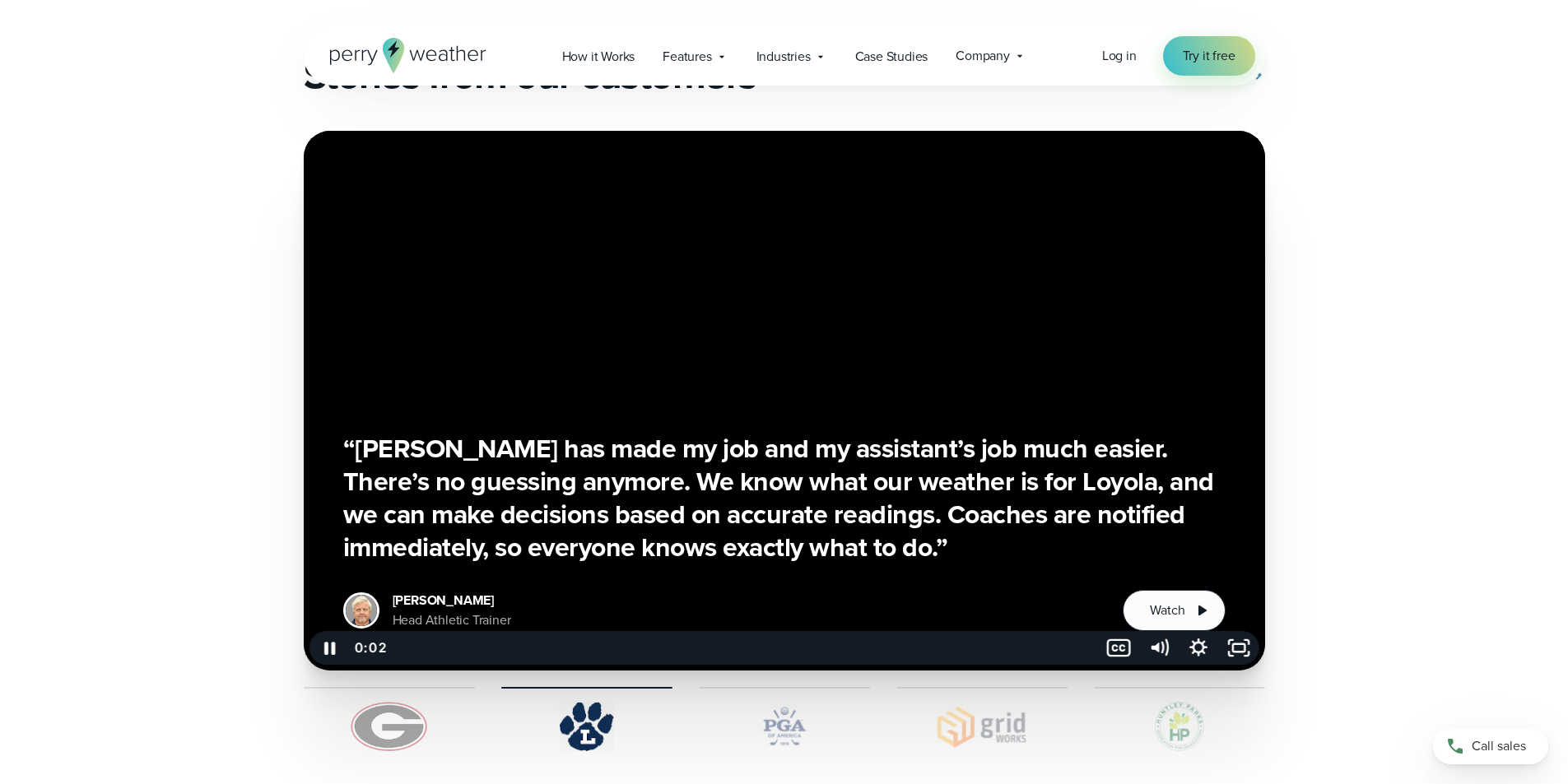
click at [792, 702] on img at bounding box center [784, 727] width 171 height 49
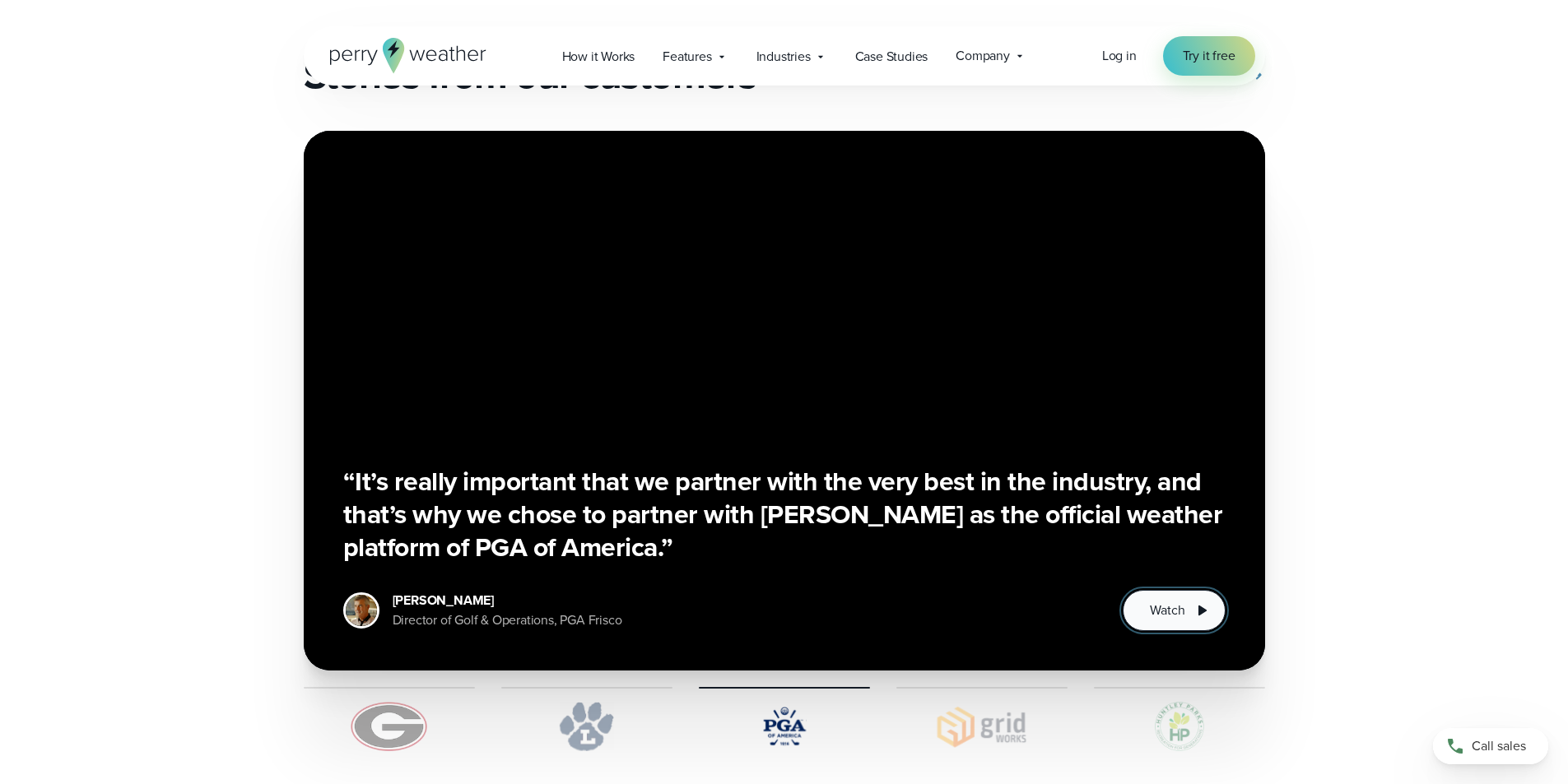
click at [1162, 590] on button "Watch" at bounding box center [1173, 610] width 102 height 41
